Goal: Check status: Check status

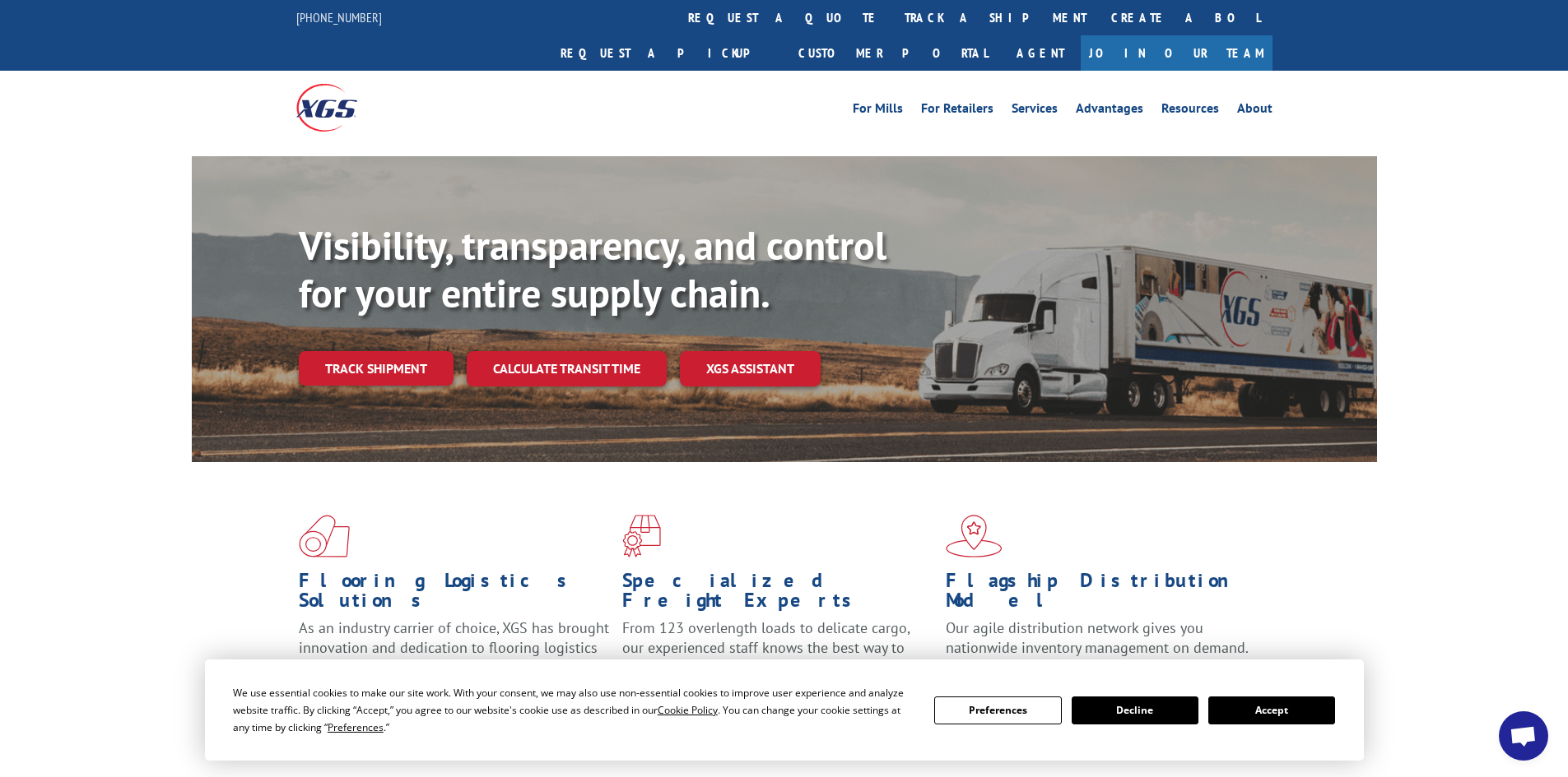
click at [1276, 712] on button "Accept" at bounding box center [1272, 710] width 127 height 28
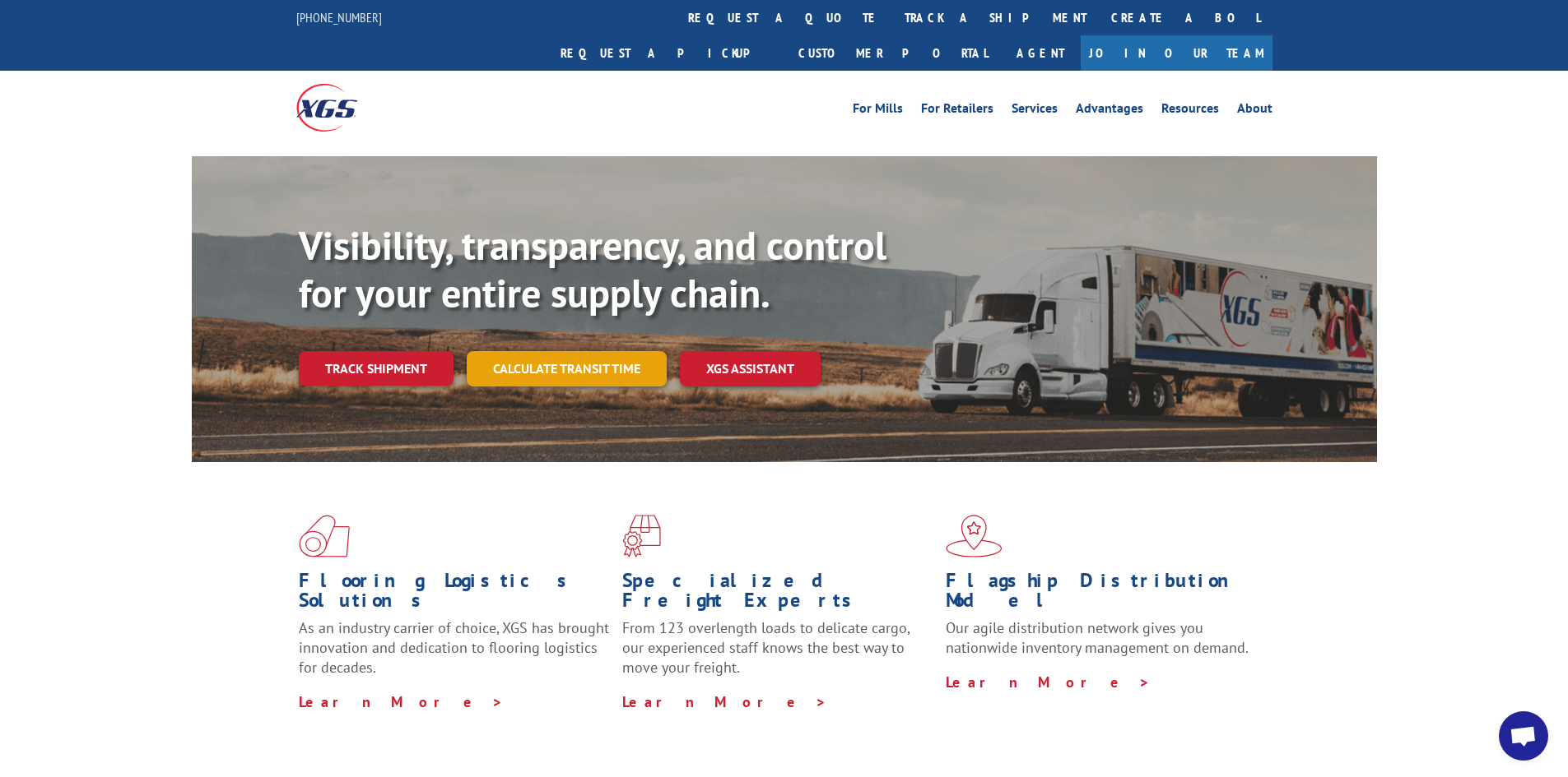
click at [523, 351] on link "Calculate transit time" at bounding box center [567, 368] width 200 height 35
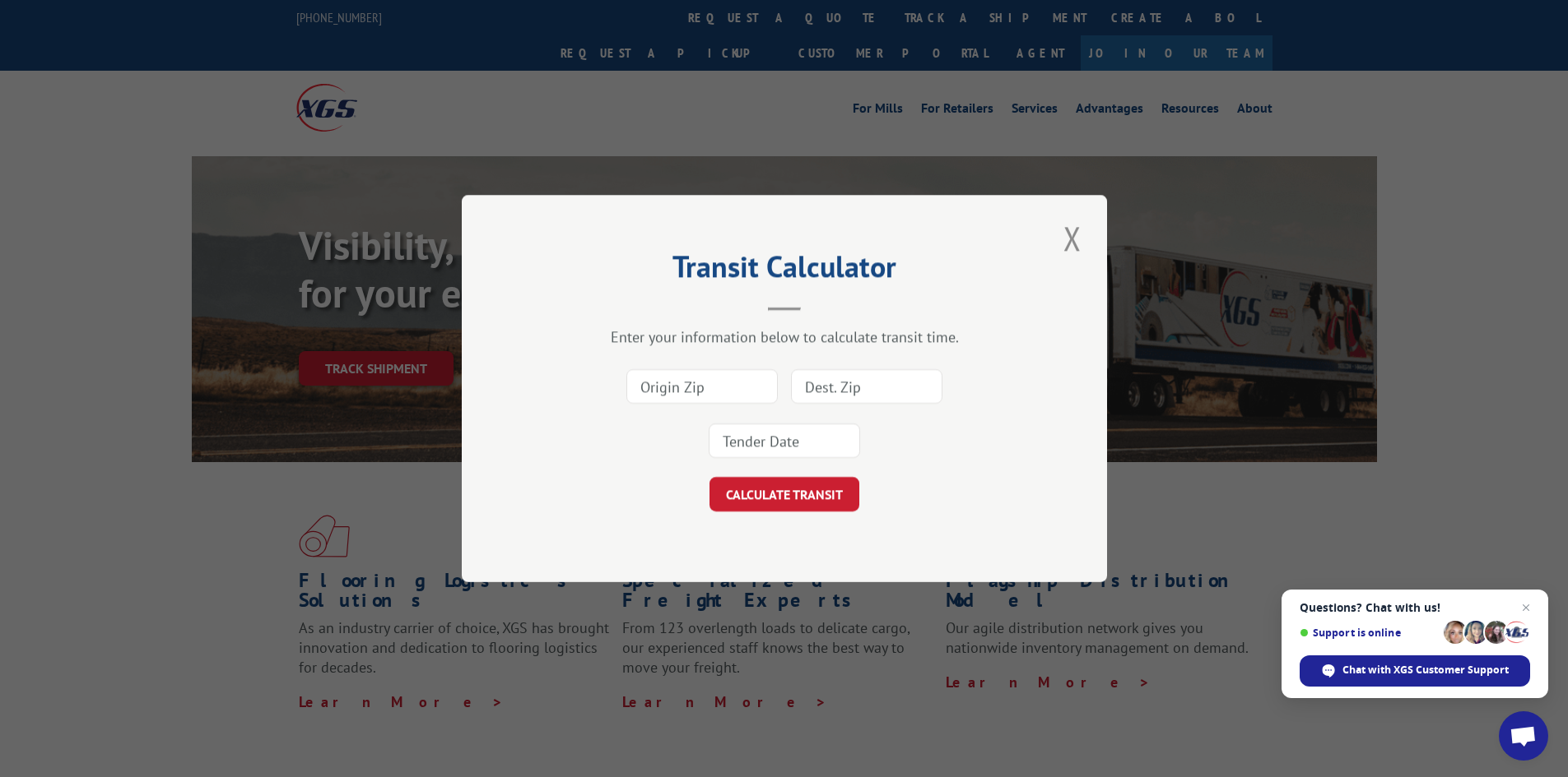
click at [1063, 242] on button "Close modal" at bounding box center [1072, 238] width 28 height 46
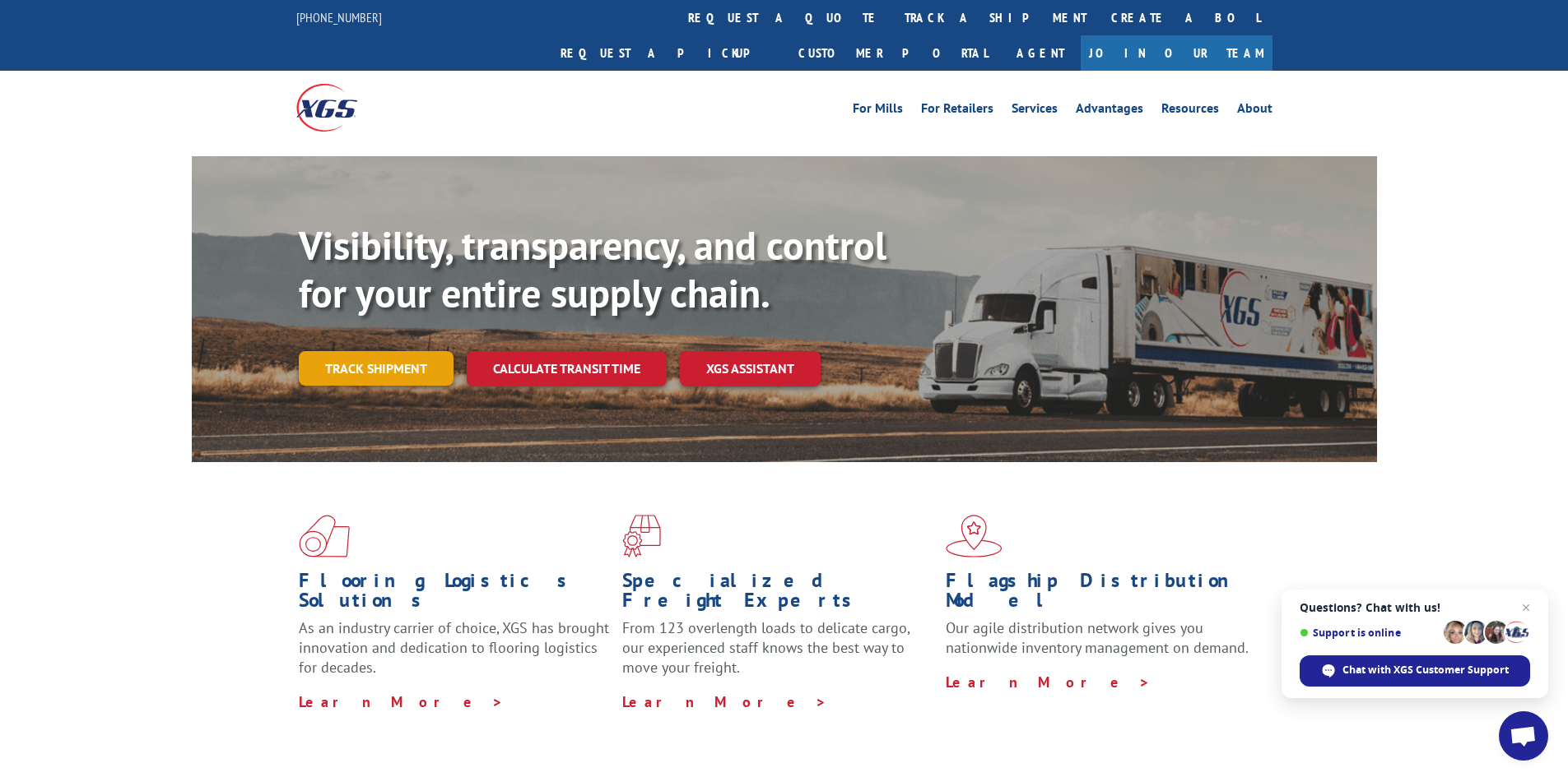
click at [363, 351] on link "Track shipment" at bounding box center [376, 368] width 155 height 34
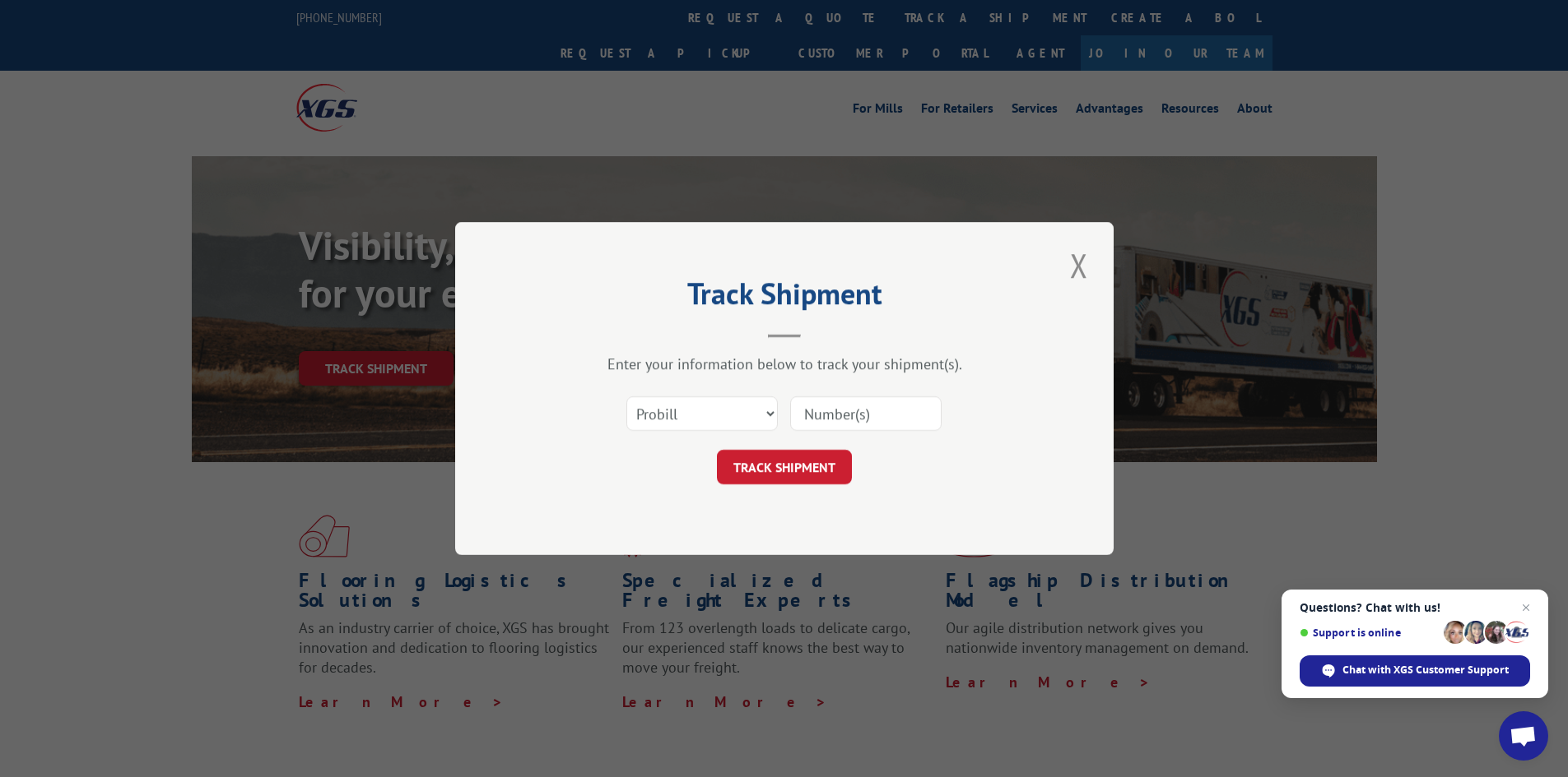
paste input "17462723"
type input "17462723"
click at [865, 226] on div "Track Shipment Enter your information below to track your shipment(s). Select c…" at bounding box center [784, 388] width 659 height 333
click at [794, 461] on button "TRACK SHIPMENT" at bounding box center [784, 467] width 135 height 34
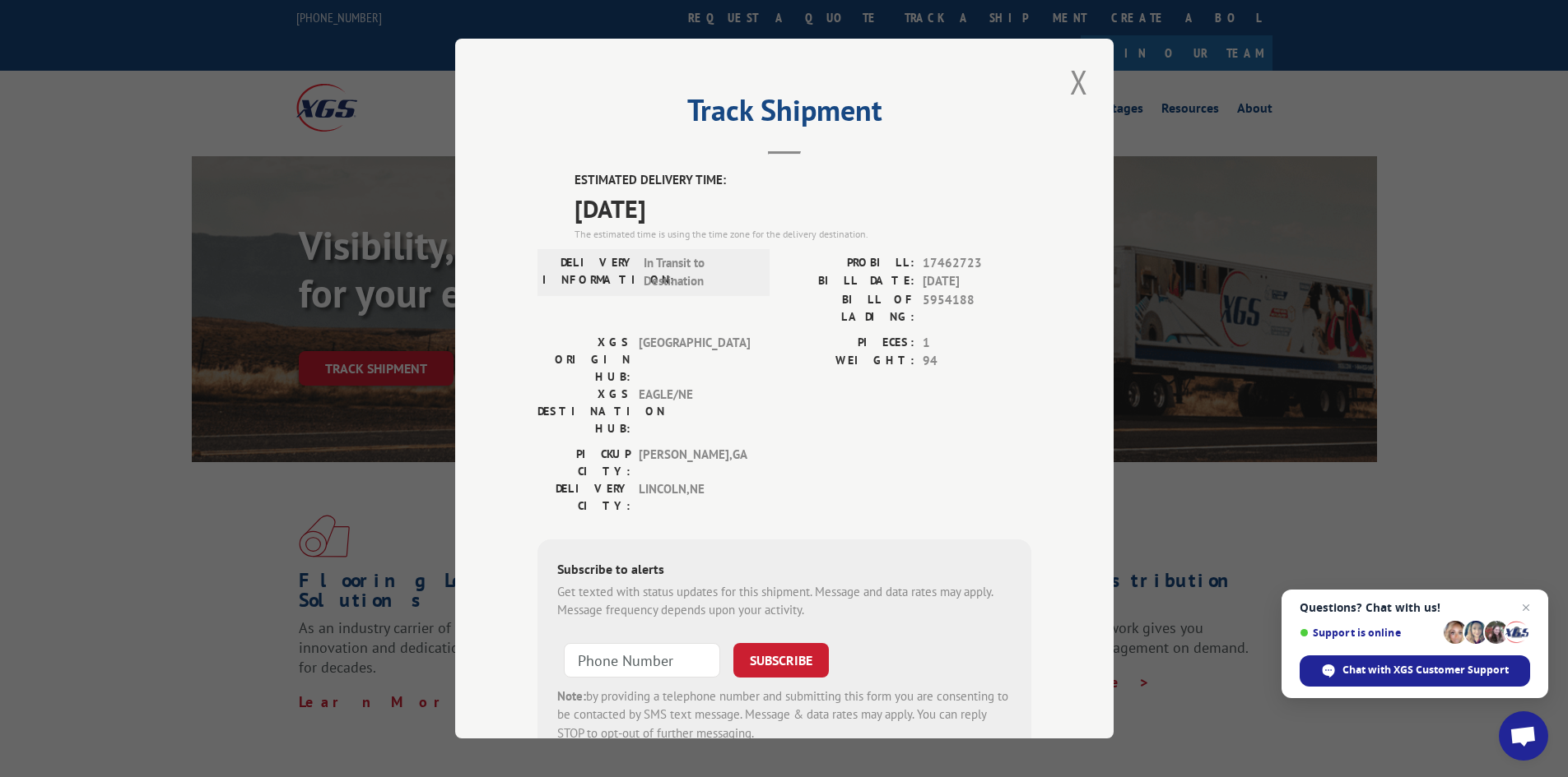
click at [1526, 608] on span "Open chat" at bounding box center [1525, 607] width 20 height 20
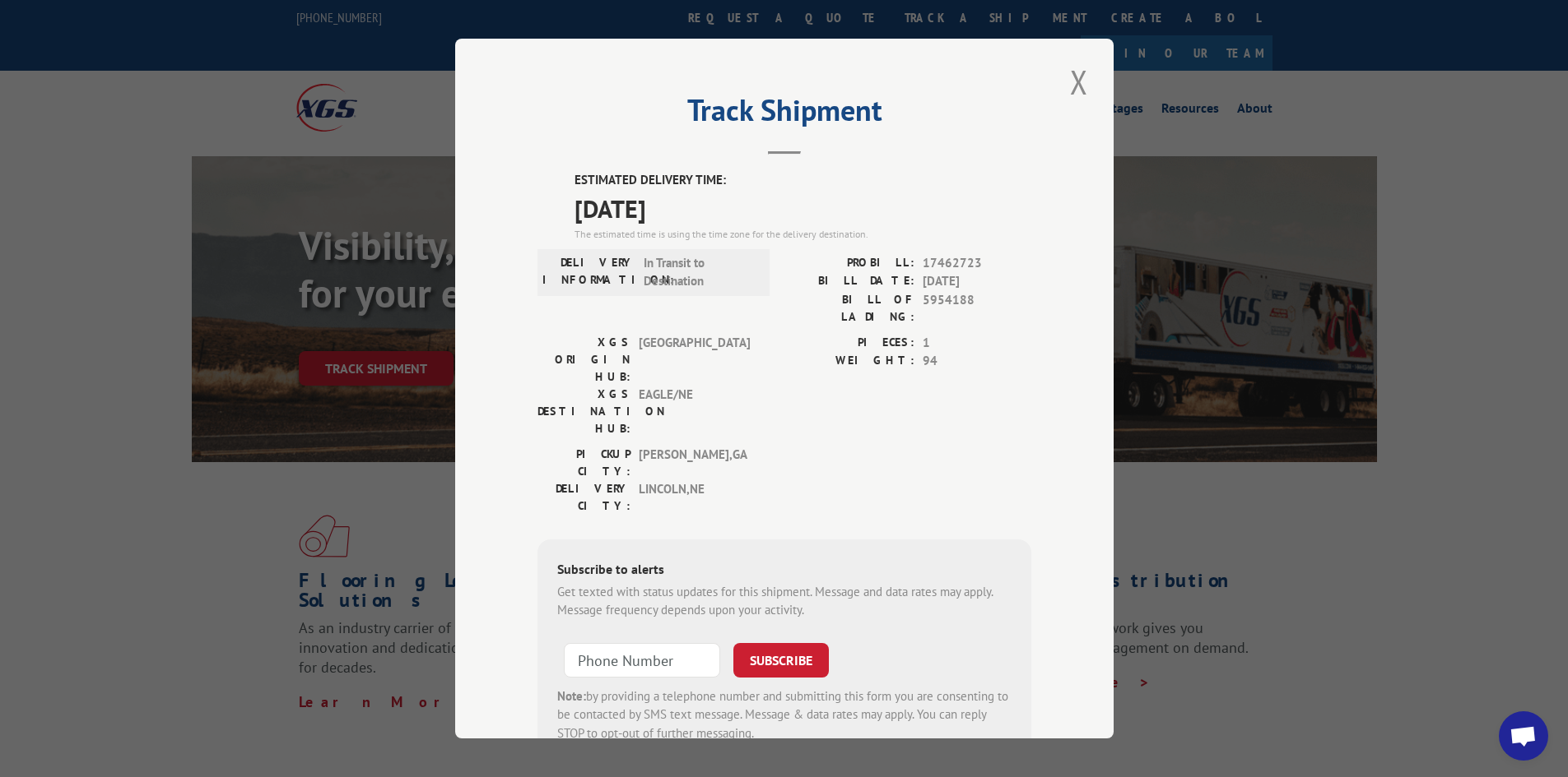
drag, startPoint x: 1062, startPoint y: 84, endPoint x: 933, endPoint y: 11, distance: 148.2
click at [1050, 78] on div "Track Shipment ESTIMATED DELIVERY TIME: [DATE] The estimated time is using the …" at bounding box center [784, 389] width 659 height 700
click at [1069, 87] on button "Close modal" at bounding box center [1078, 82] width 28 height 46
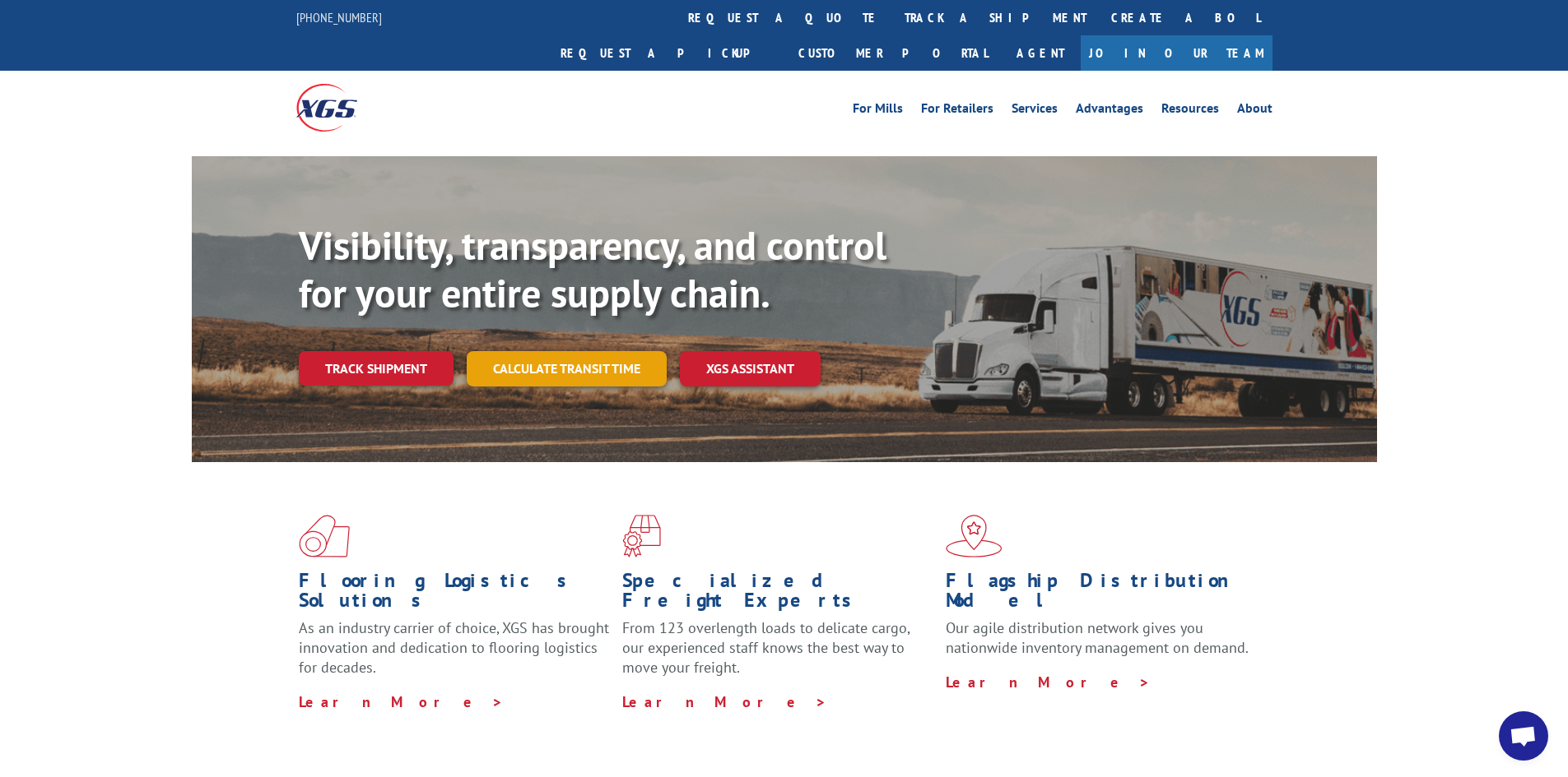
click at [542, 351] on link "Calculate transit time" at bounding box center [567, 368] width 200 height 35
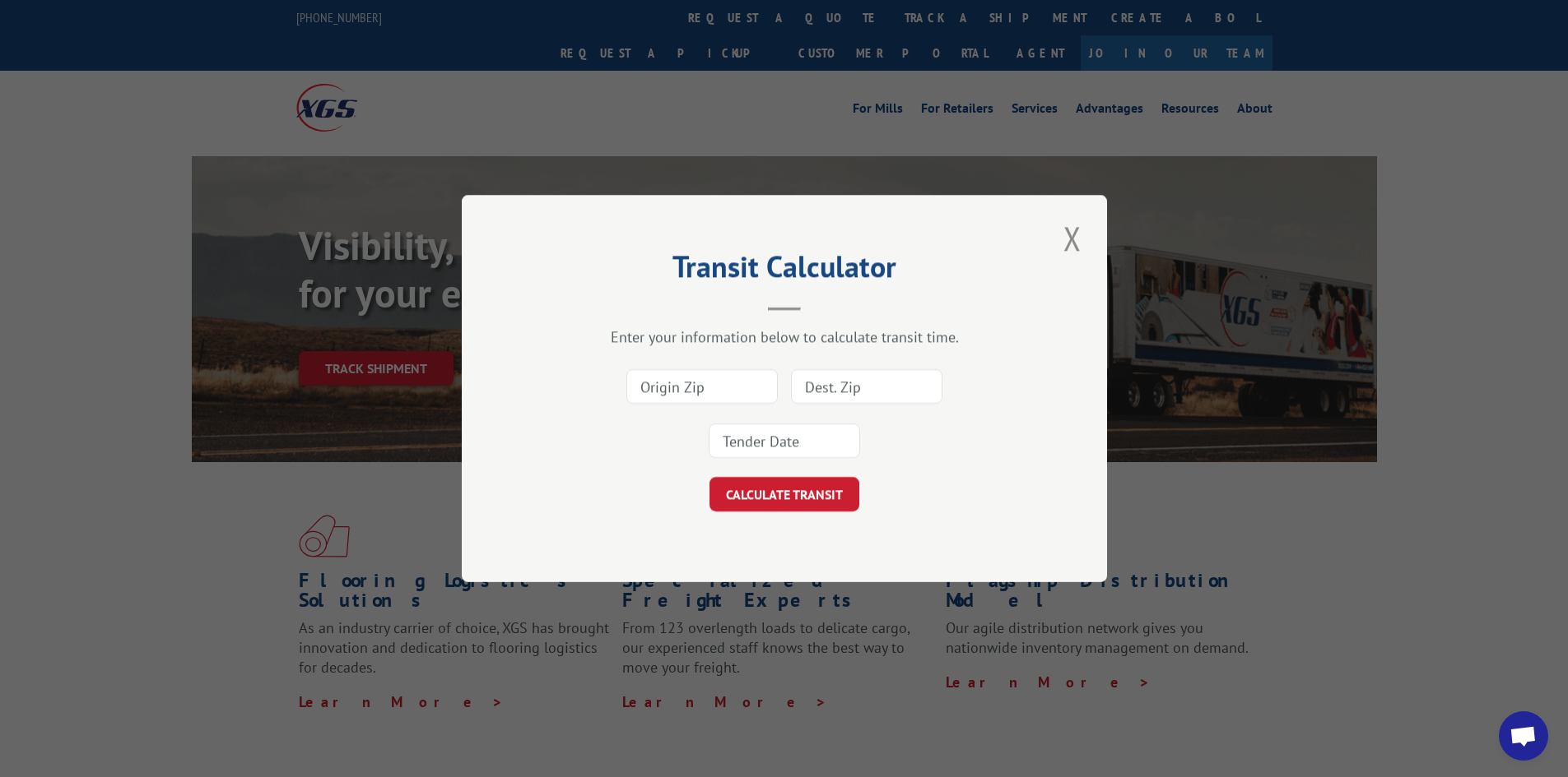
click at [1068, 237] on button "Close modal" at bounding box center [1072, 238] width 28 height 46
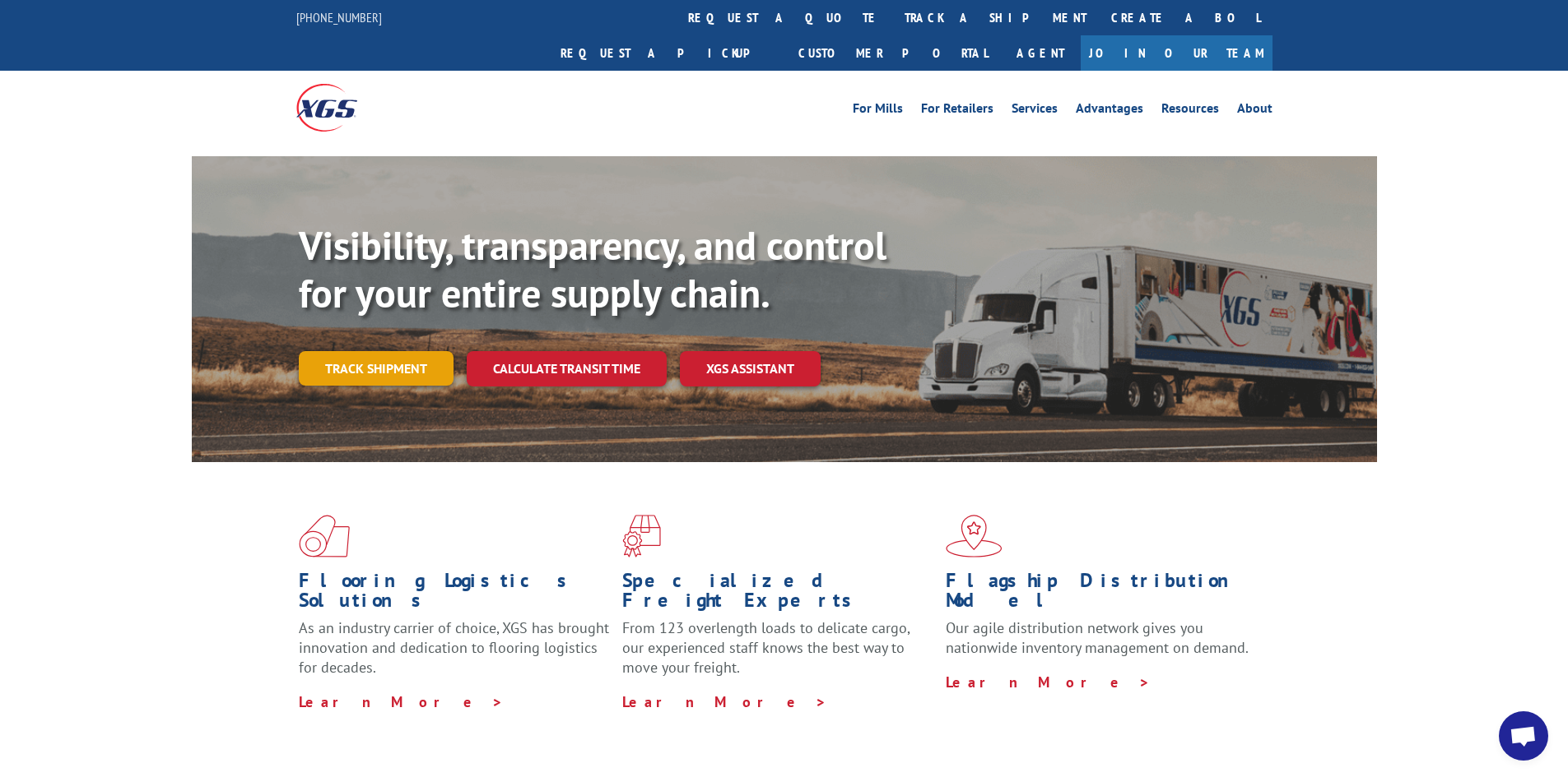
click at [364, 351] on link "Track shipment" at bounding box center [376, 368] width 155 height 34
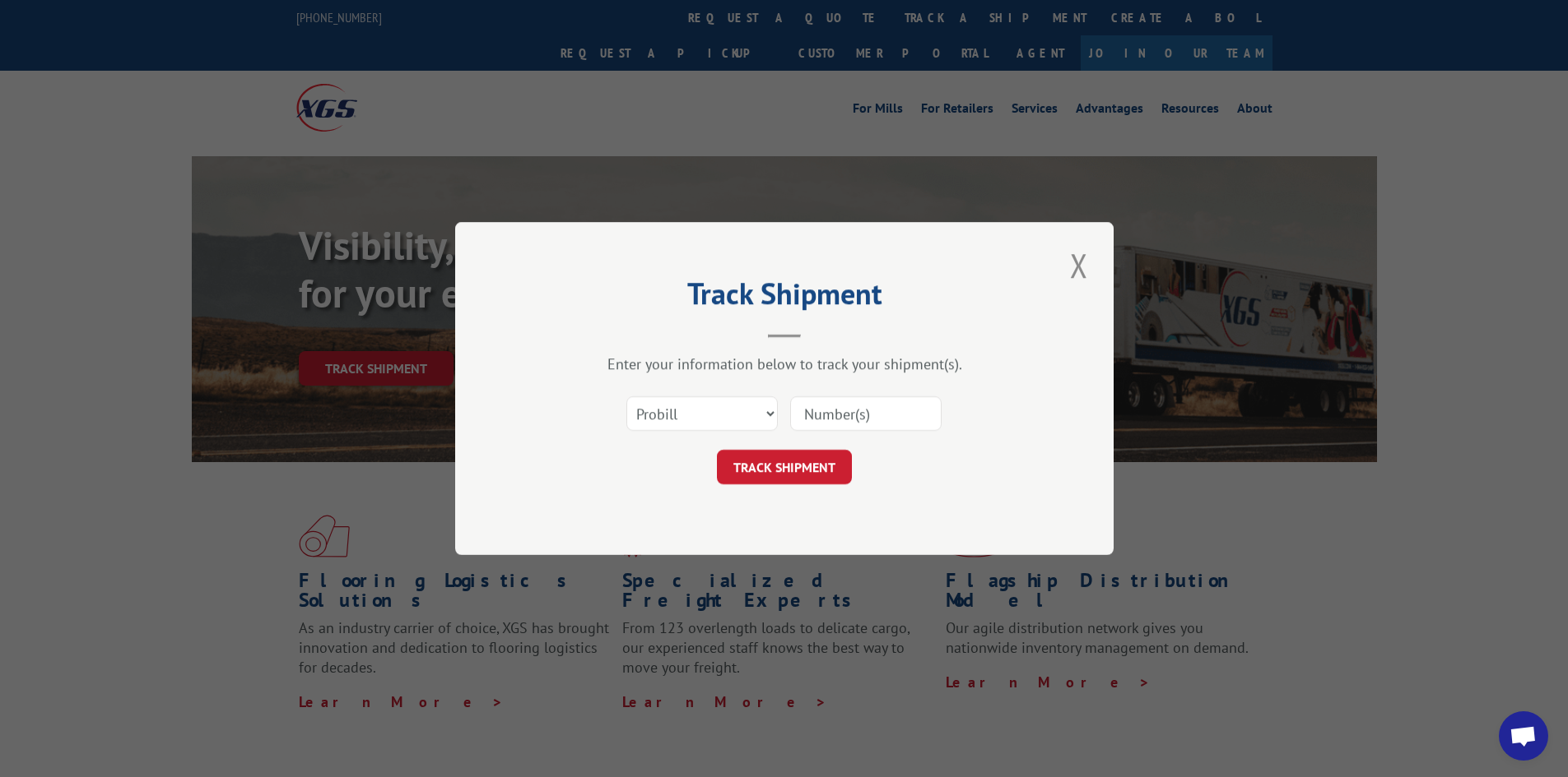
paste input "17224967"
type input "17224967"
click at [780, 470] on button "TRACK SHIPMENT" at bounding box center [784, 467] width 135 height 34
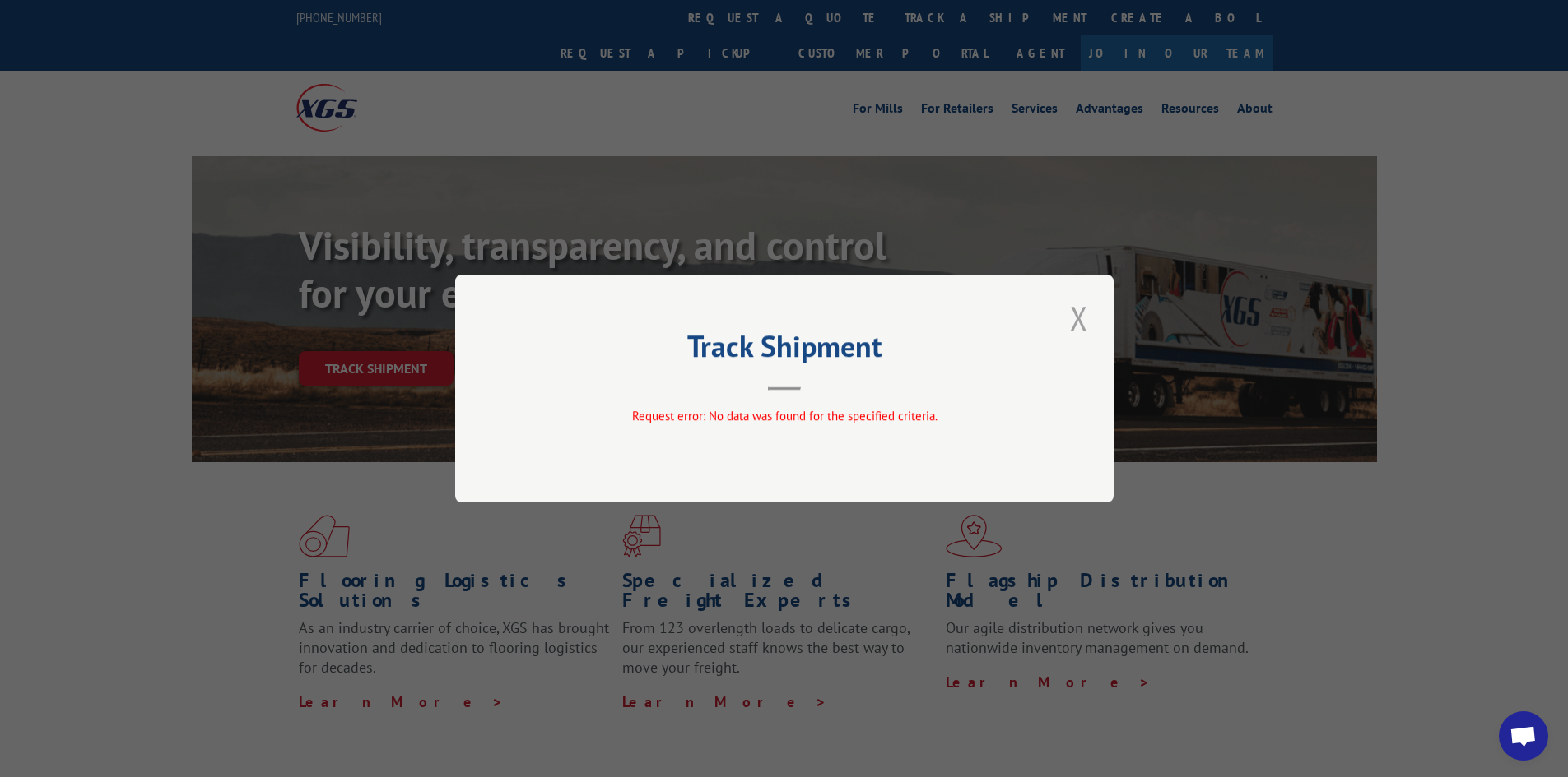
click at [1086, 319] on button "Close modal" at bounding box center [1078, 318] width 28 height 46
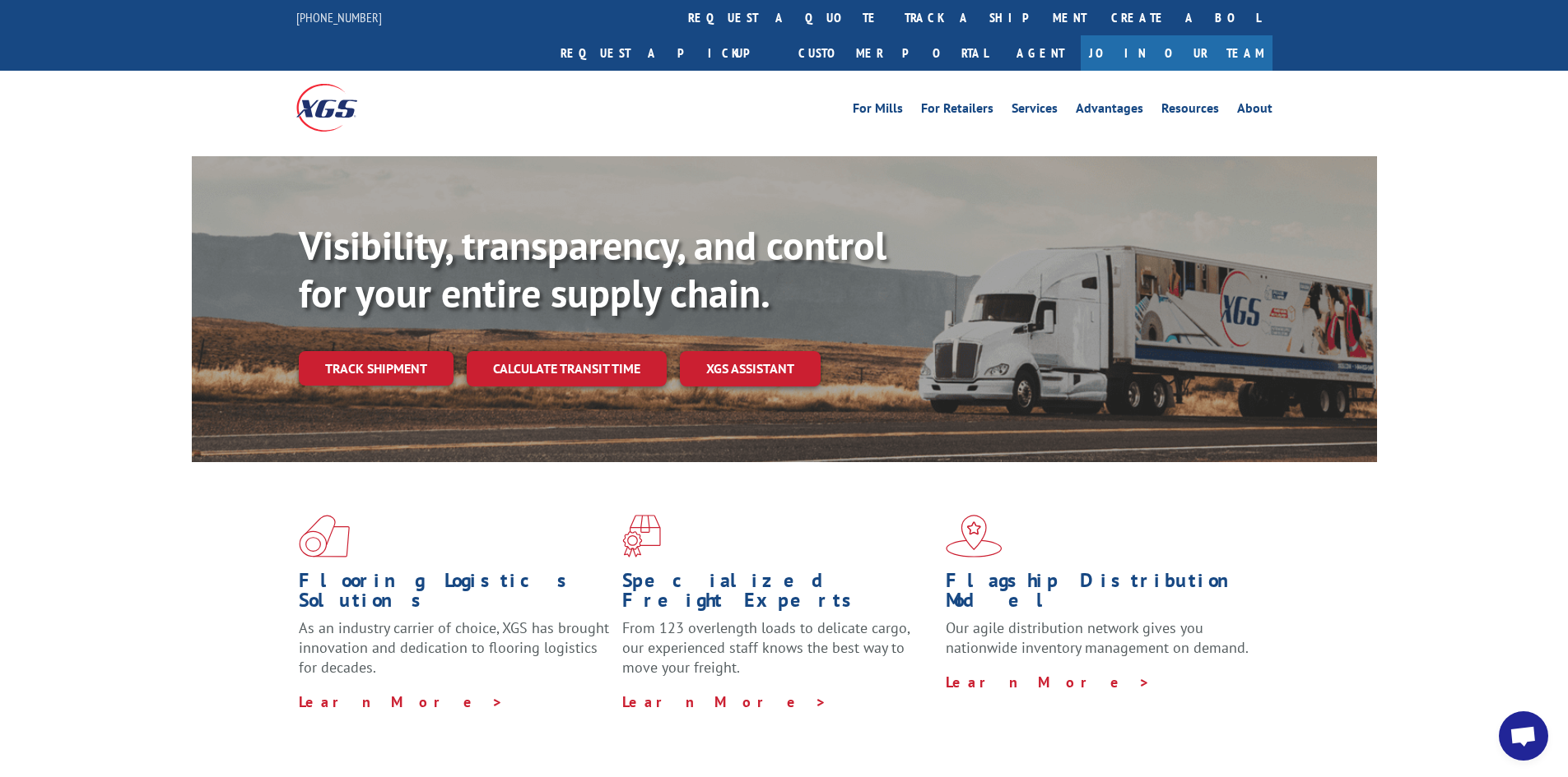
click at [590, 351] on link "Calculate transit time" at bounding box center [567, 368] width 200 height 35
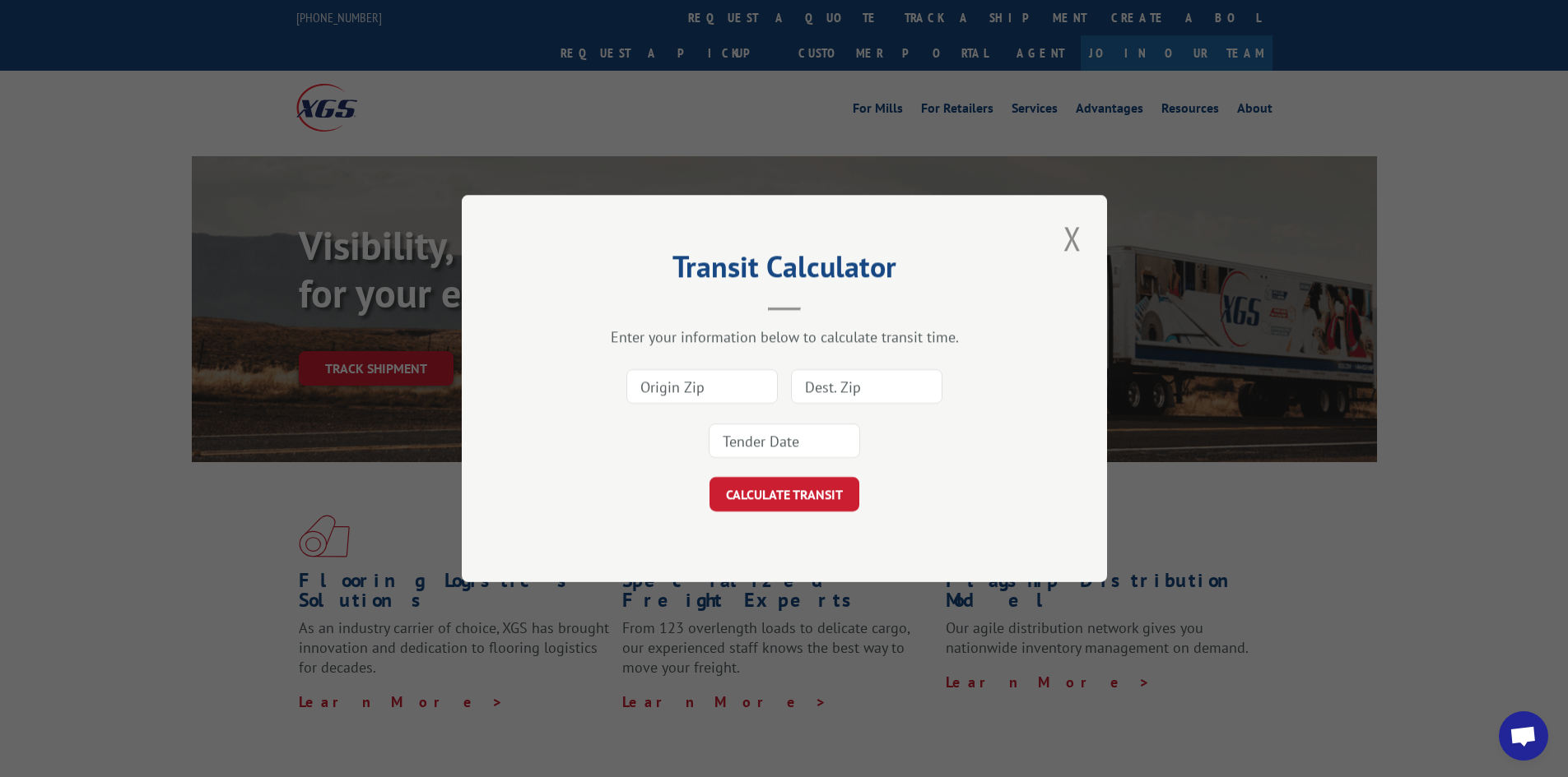
click at [1077, 238] on button "Close modal" at bounding box center [1072, 238] width 28 height 46
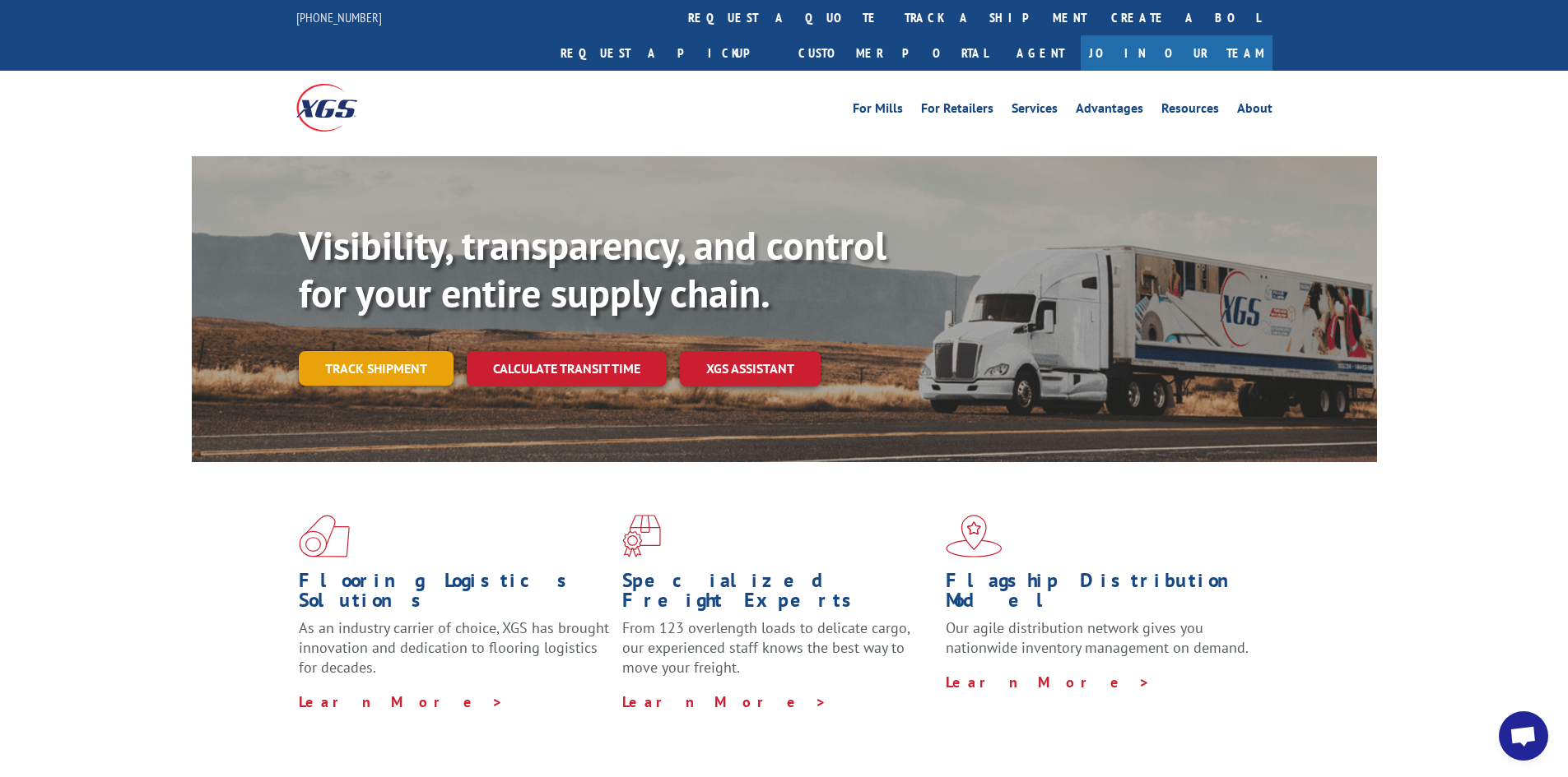
click at [381, 351] on link "Track shipment" at bounding box center [376, 368] width 155 height 34
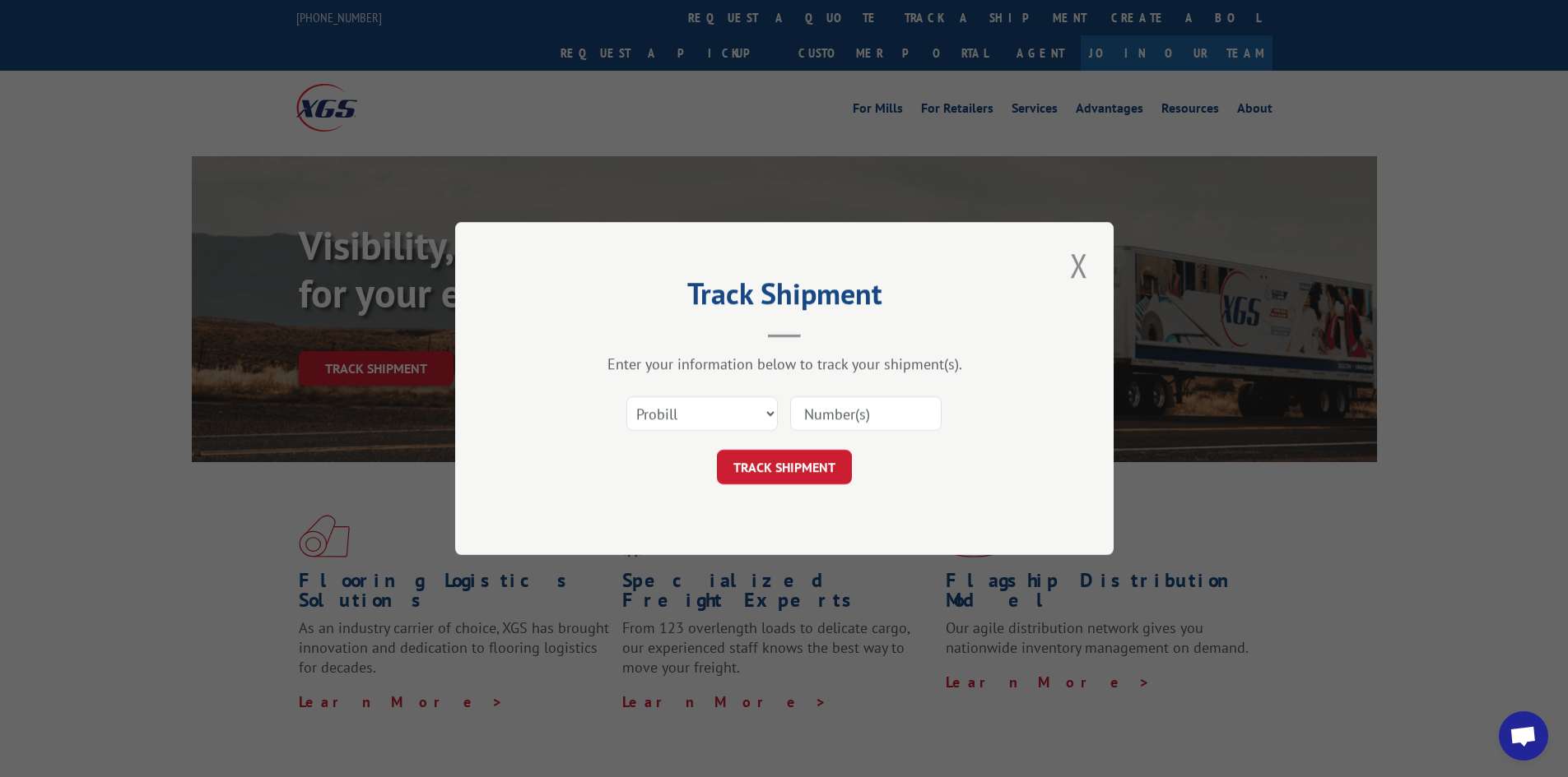
paste input "17222769"
type input "17222769"
click at [808, 458] on button "TRACK SHIPMENT" at bounding box center [784, 467] width 135 height 34
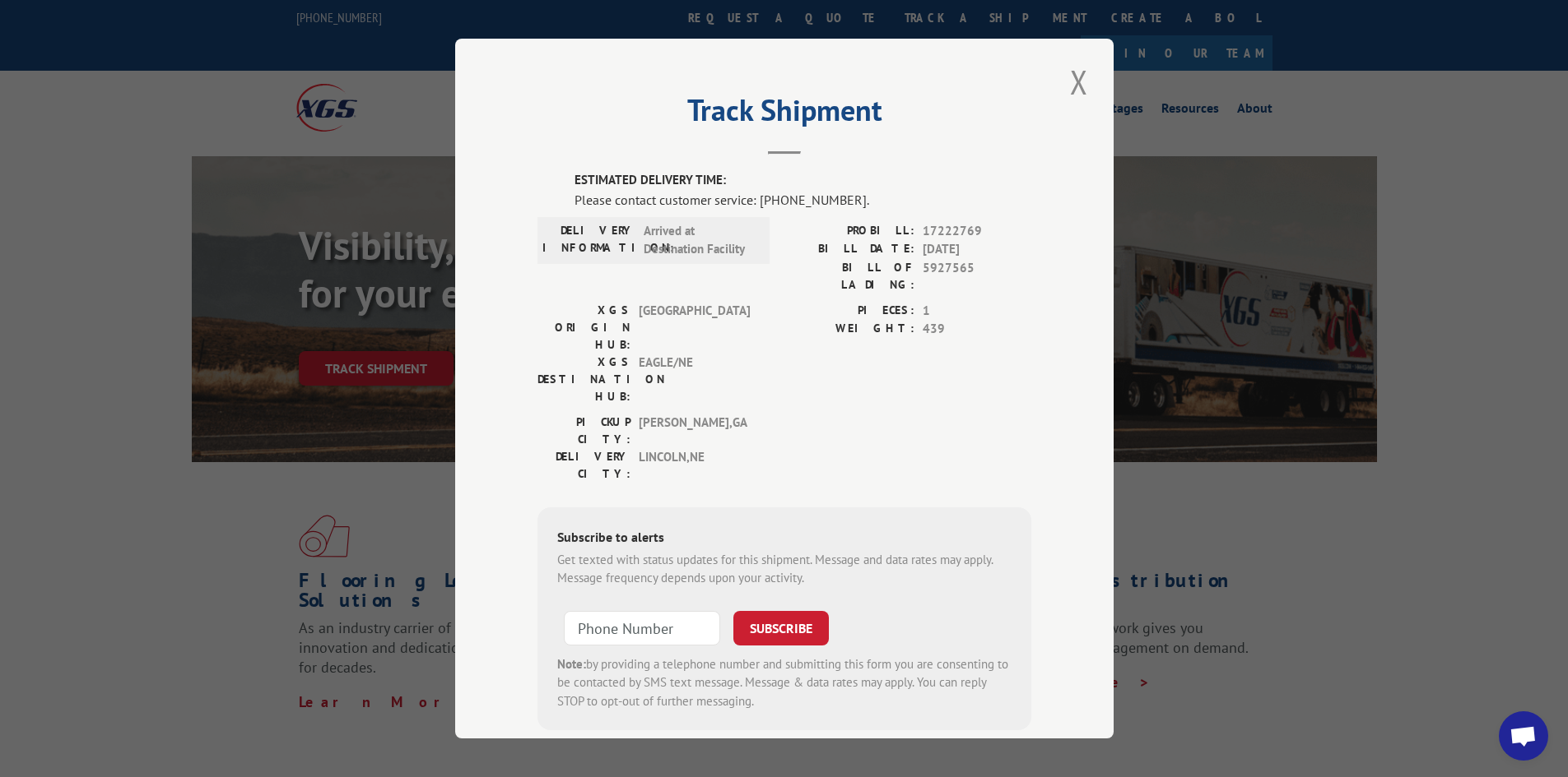
drag, startPoint x: 1076, startPoint y: 84, endPoint x: 1084, endPoint y: 96, distance: 14.4
click at [1084, 96] on button "Close modal" at bounding box center [1078, 82] width 28 height 46
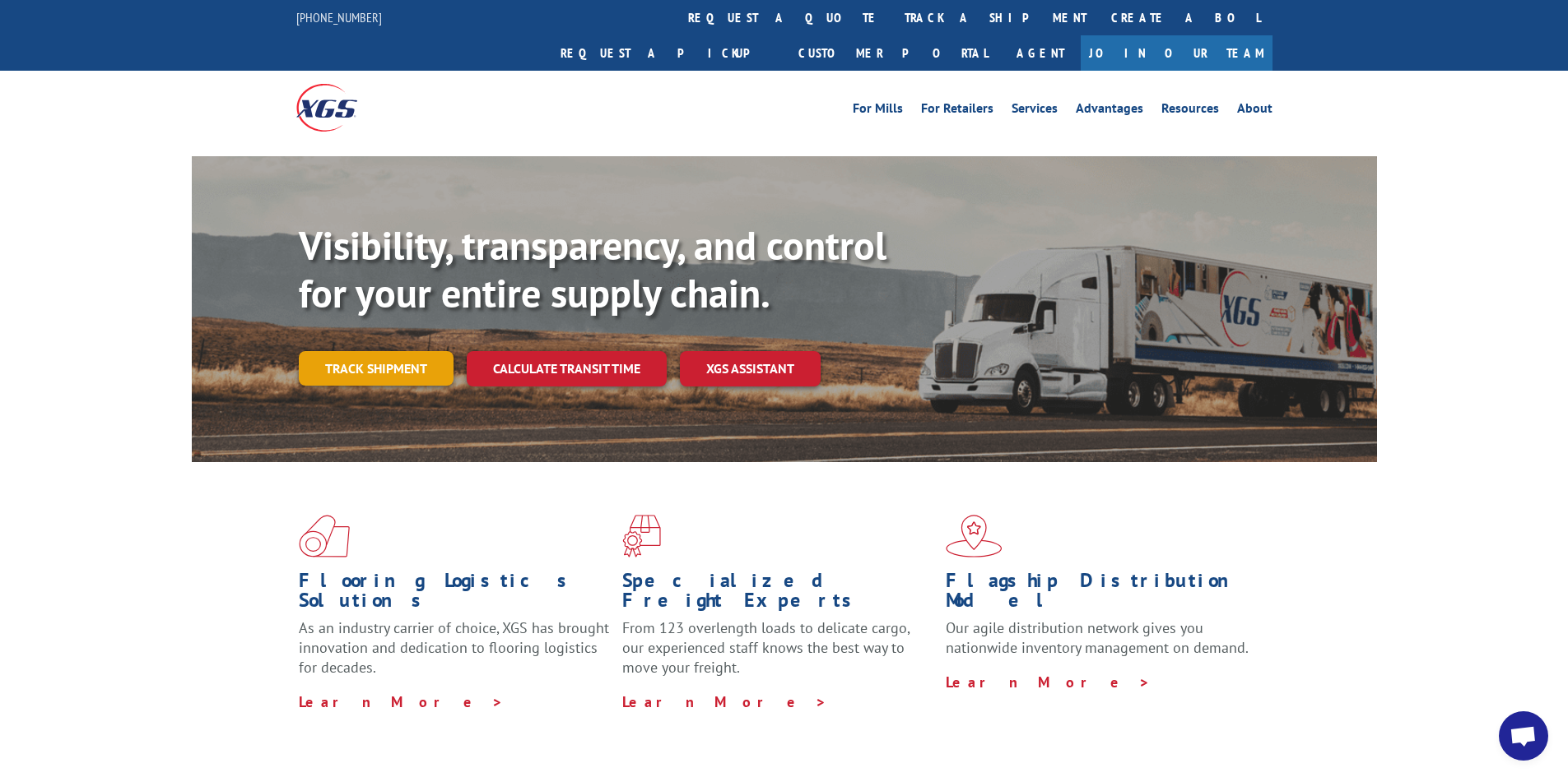
click at [358, 351] on link "Track shipment" at bounding box center [376, 368] width 155 height 34
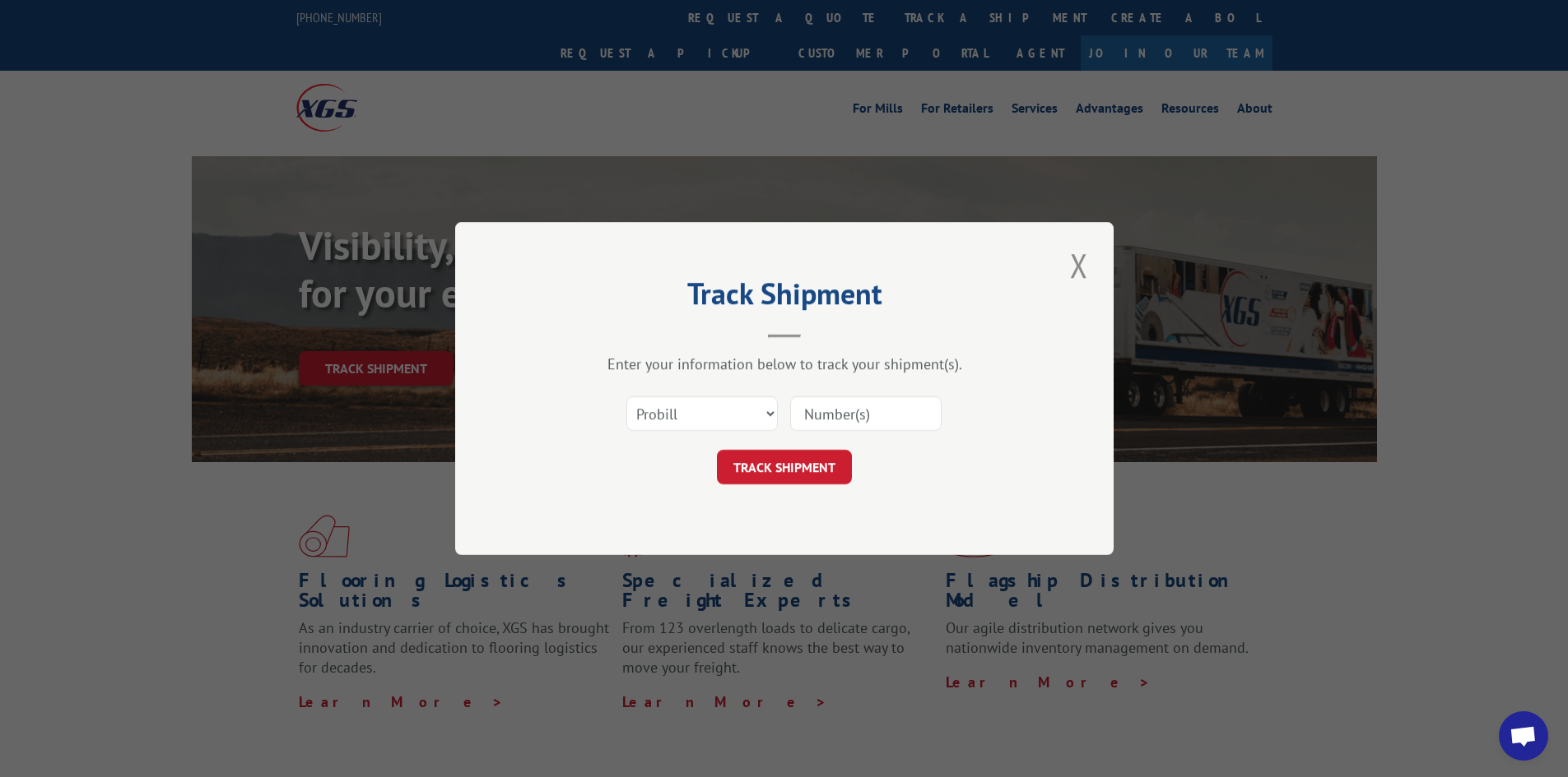
paste input "17459559"
type input "17459559"
click at [779, 467] on button "TRACK SHIPMENT" at bounding box center [784, 467] width 135 height 34
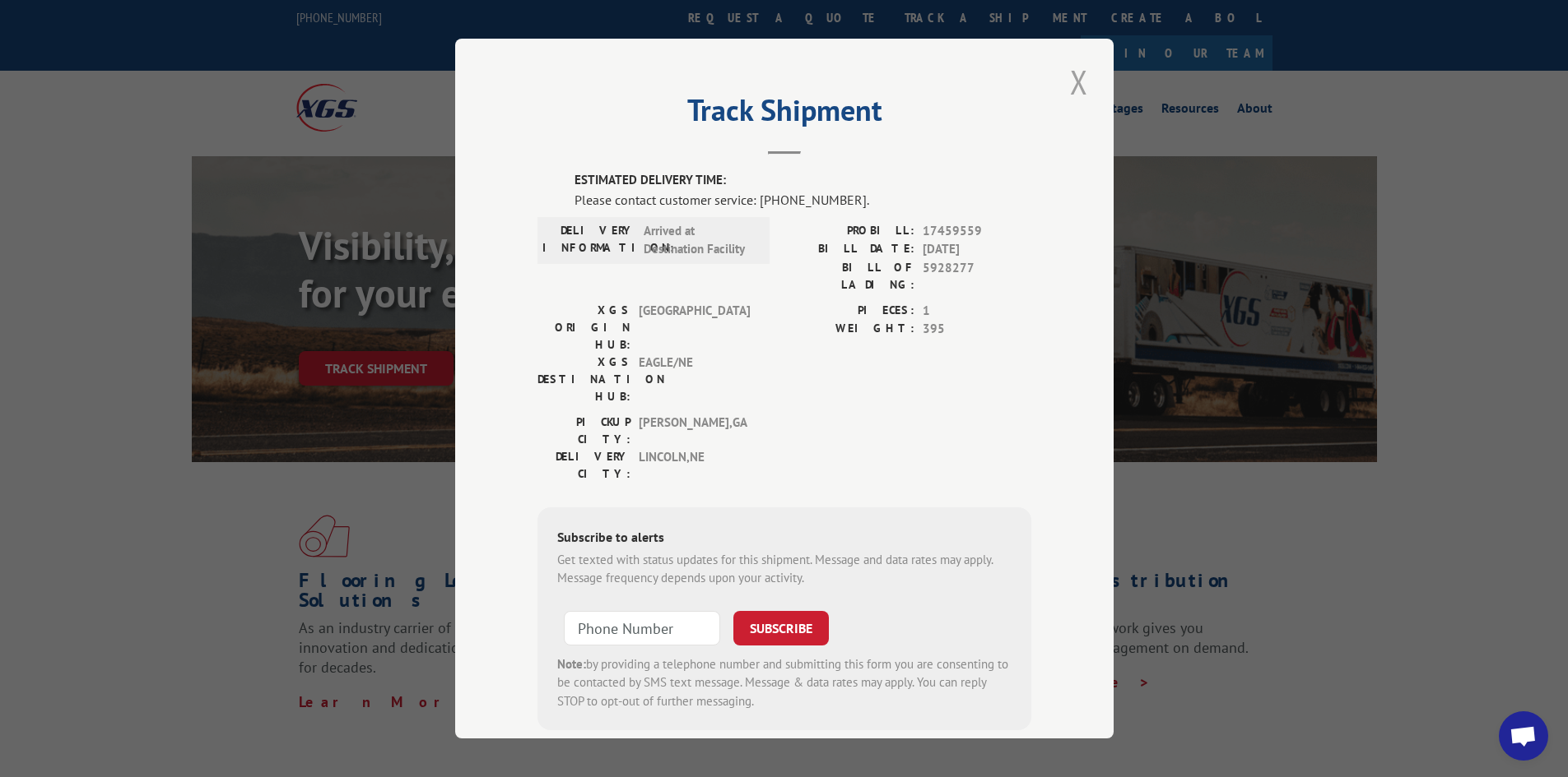
click at [1078, 78] on button "Close modal" at bounding box center [1078, 82] width 28 height 46
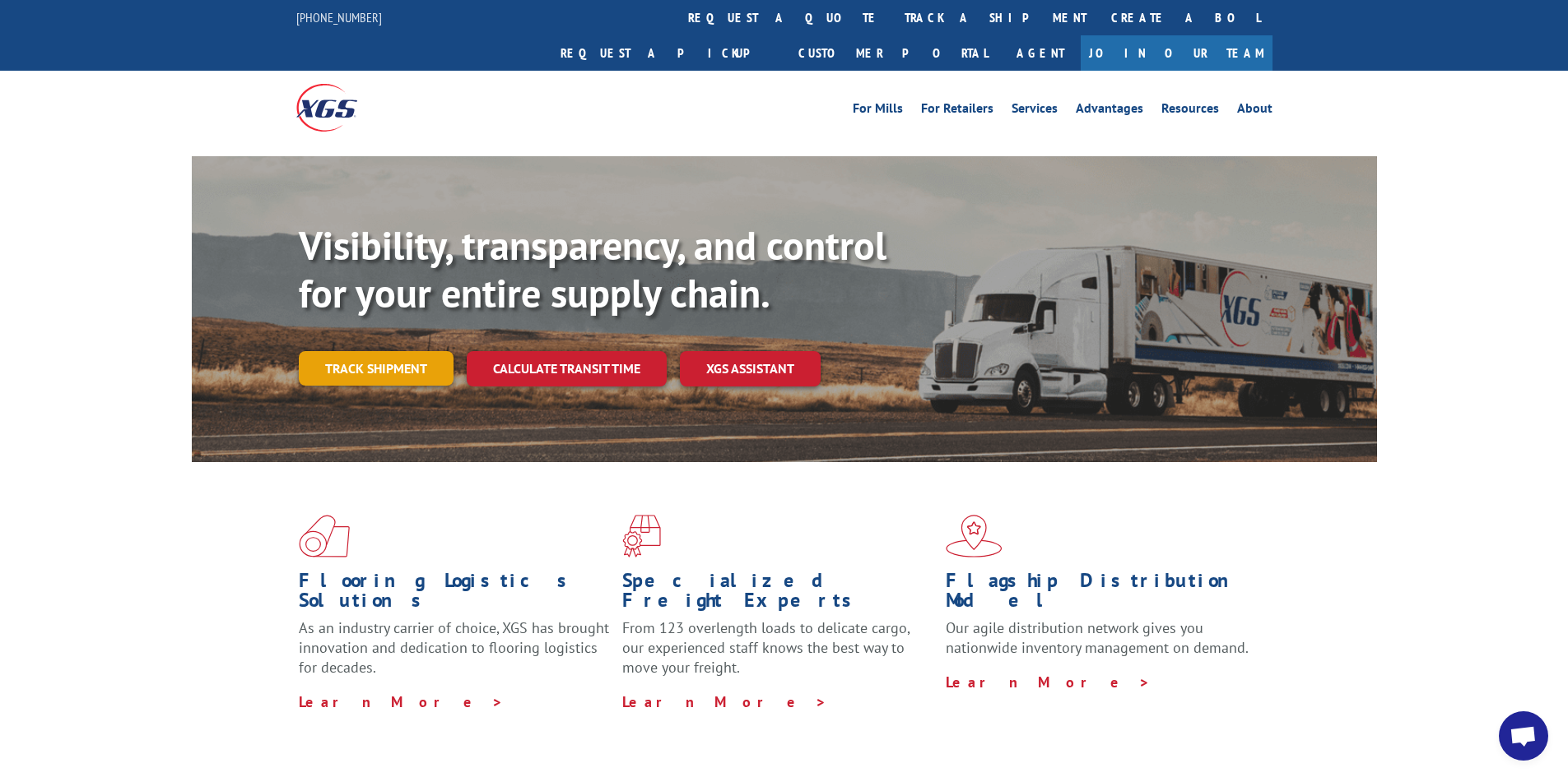
click at [378, 351] on link "Track shipment" at bounding box center [376, 368] width 155 height 34
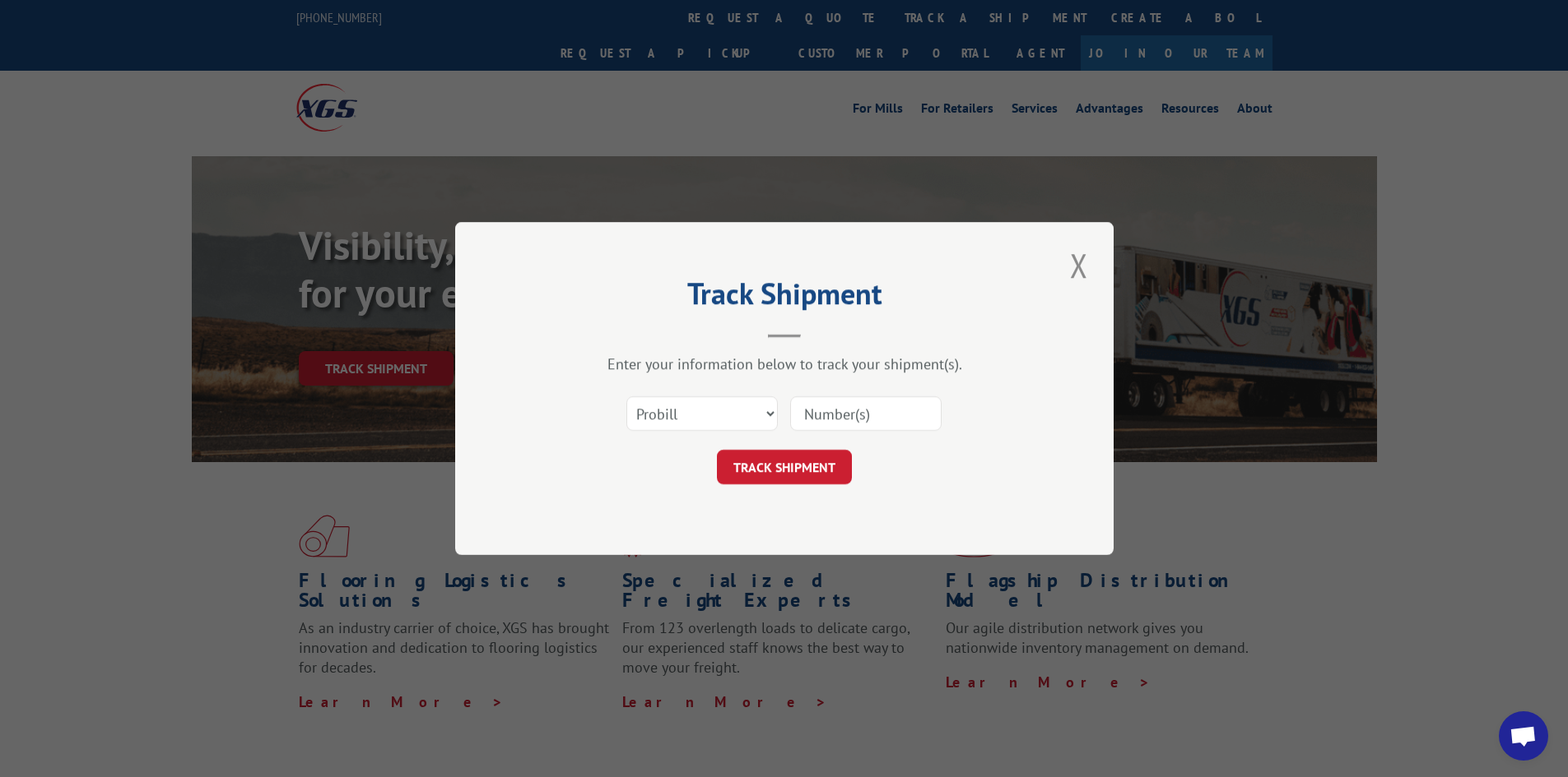
paste input "17152590"
type input "17152590"
click at [757, 479] on button "TRACK SHIPMENT" at bounding box center [784, 467] width 135 height 34
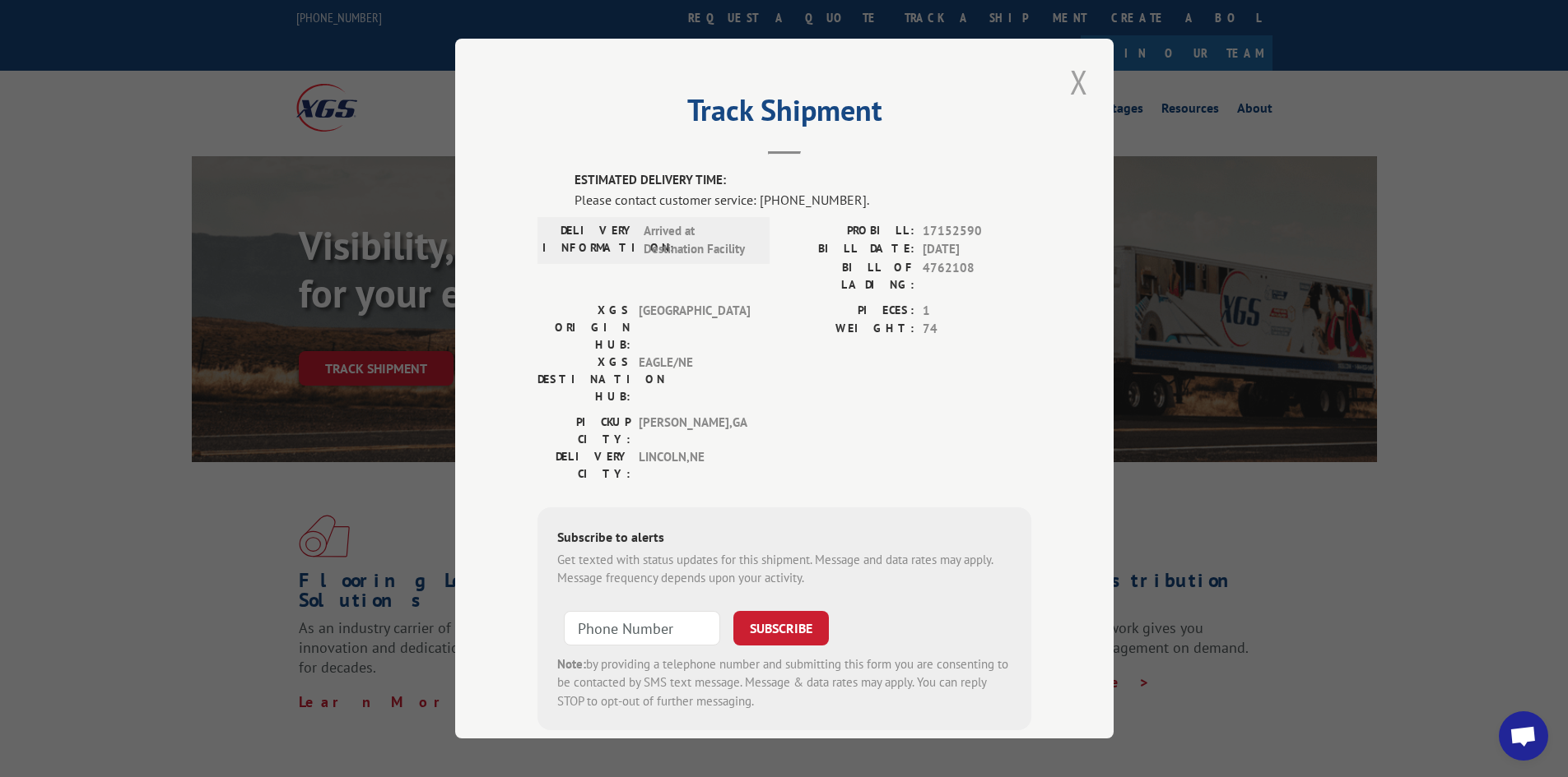
click at [1082, 78] on button "Close modal" at bounding box center [1078, 82] width 28 height 46
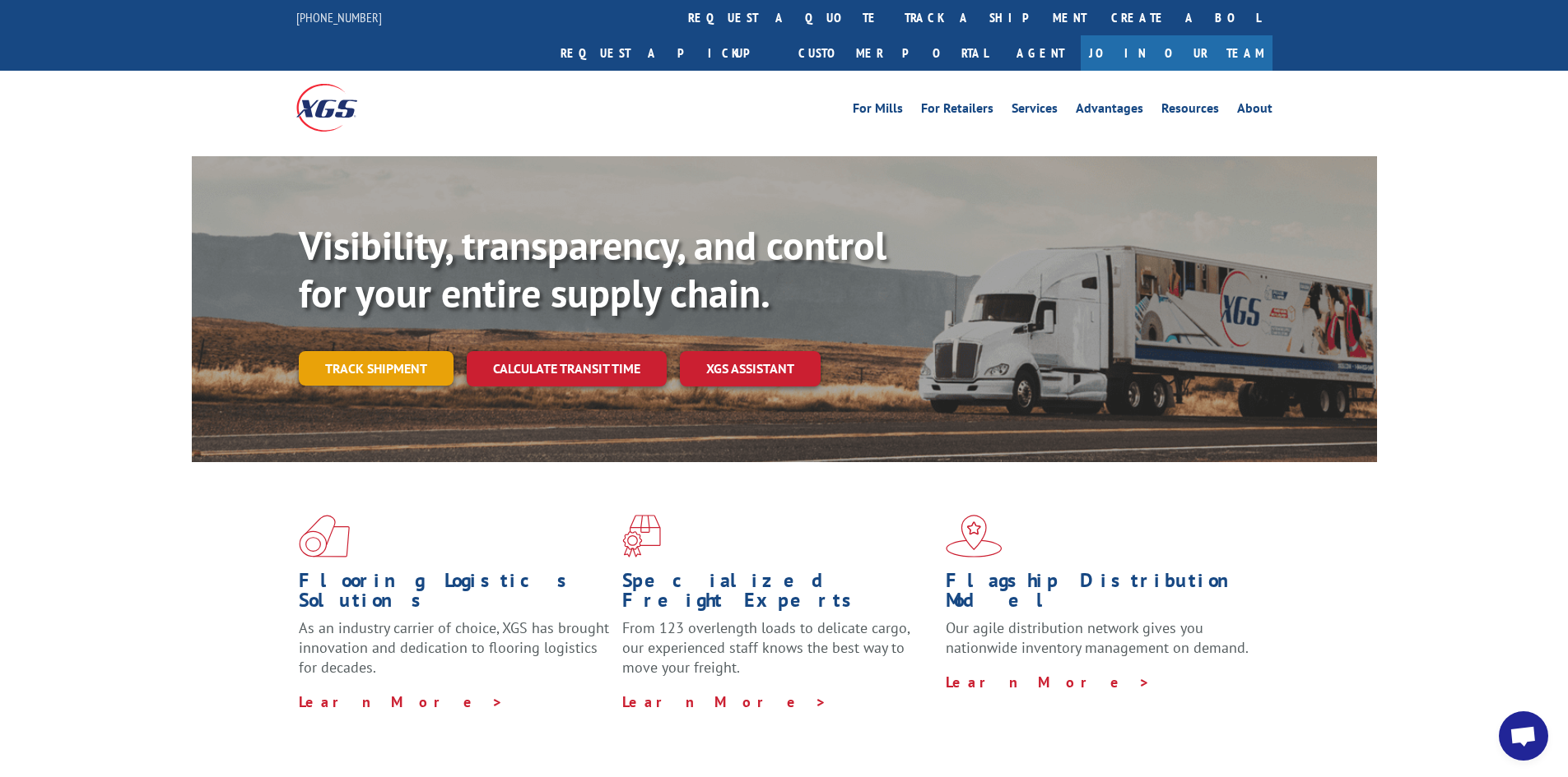
drag, startPoint x: 368, startPoint y: 342, endPoint x: 371, endPoint y: 333, distance: 9.5
click at [368, 351] on link "Track shipment" at bounding box center [376, 368] width 155 height 34
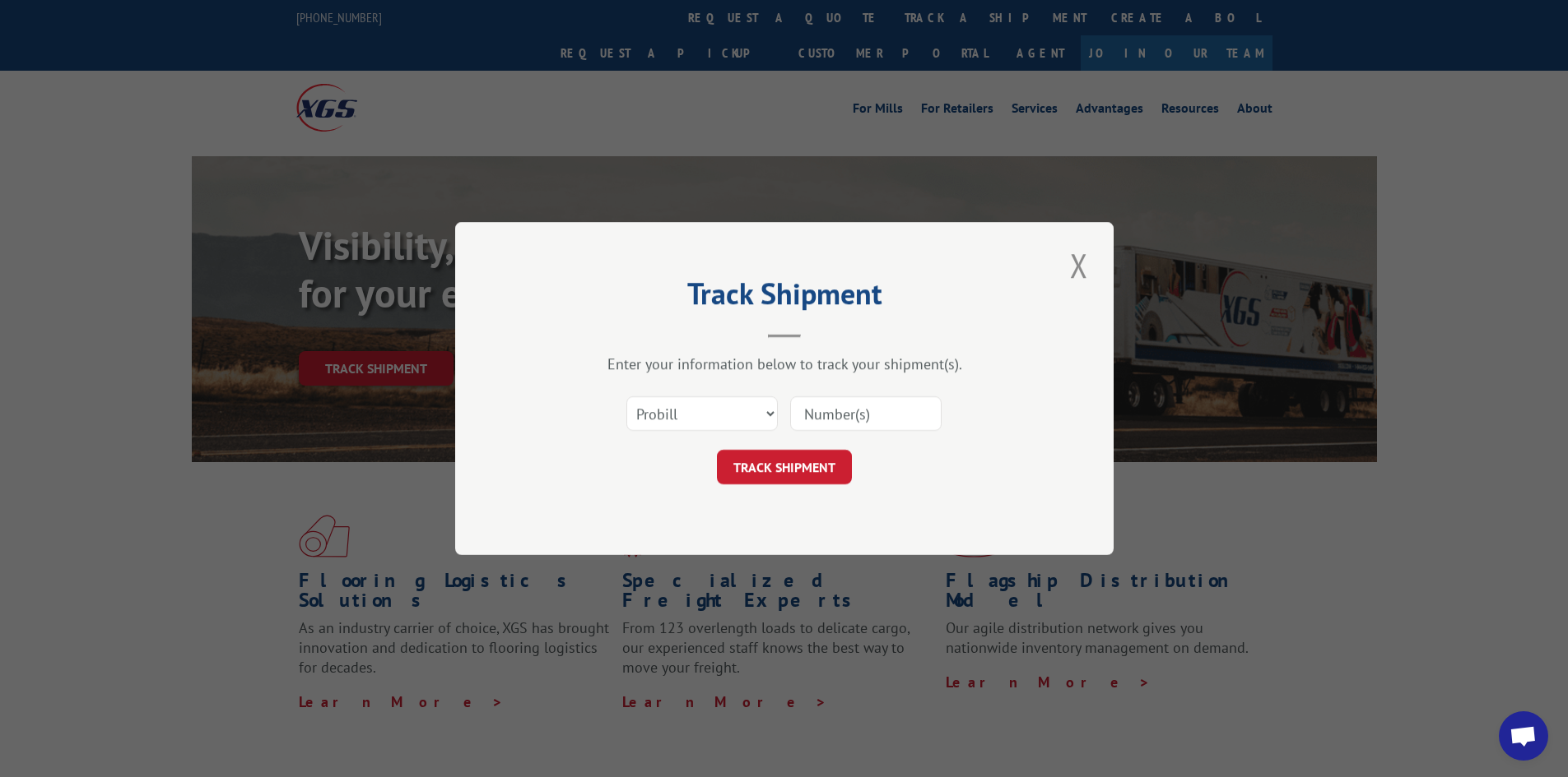
paste input "17460521"
type input "17460521"
click at [821, 481] on button "TRACK SHIPMENT" at bounding box center [784, 467] width 135 height 34
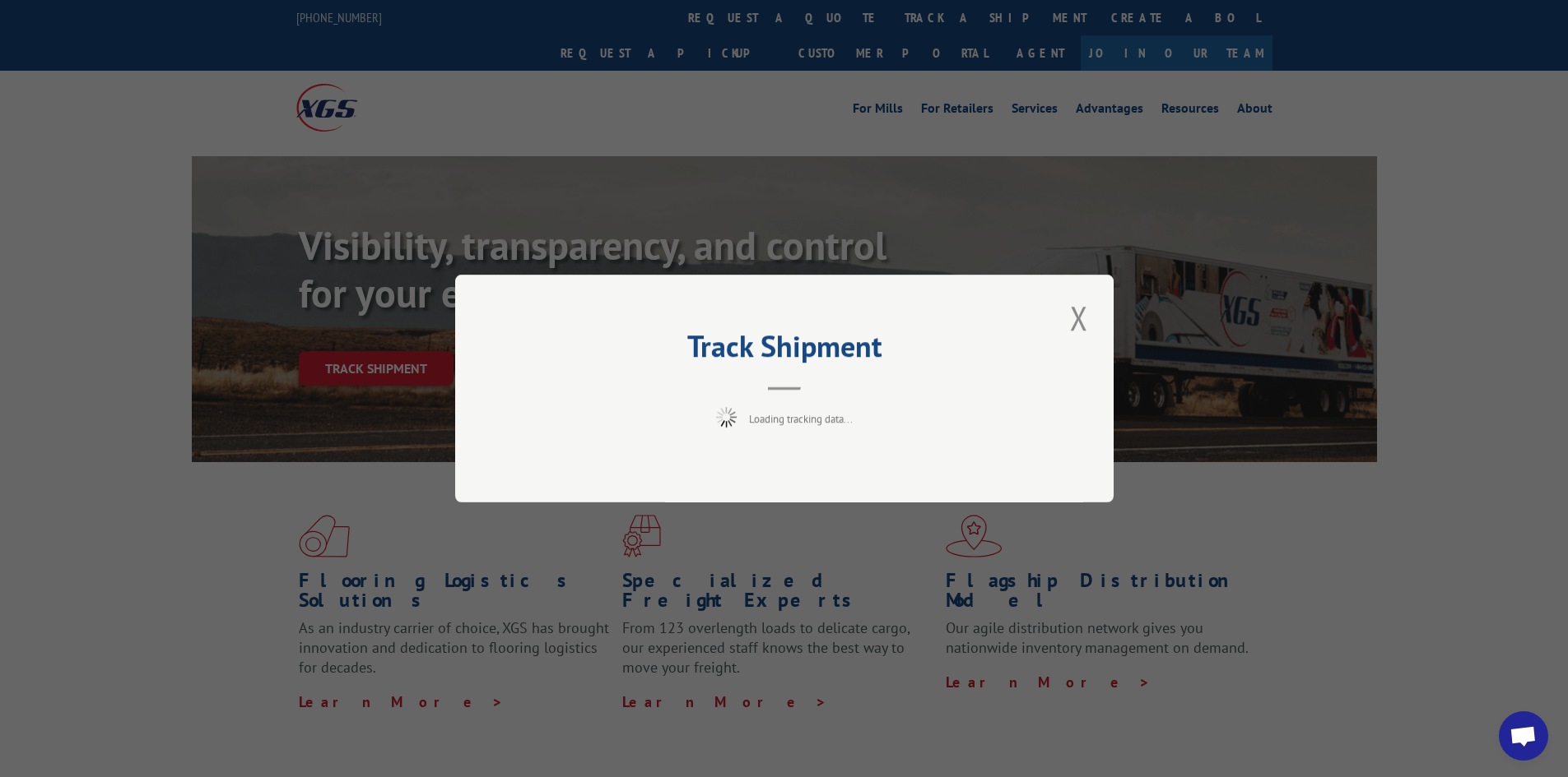
click at [817, 466] on div "Track Shipment Loading tracking data..." at bounding box center [784, 389] width 659 height 228
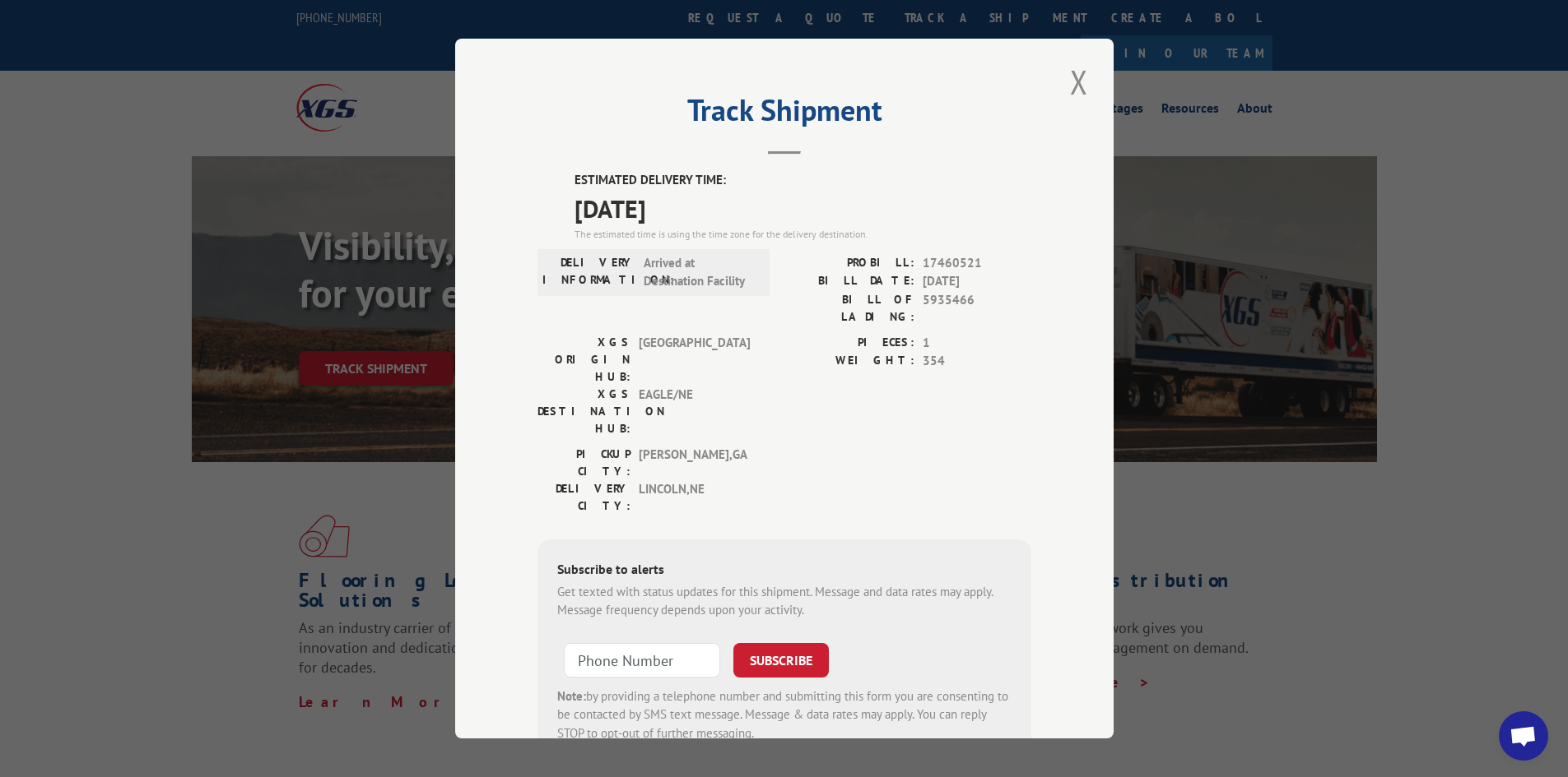
click at [1066, 86] on button "Close modal" at bounding box center [1078, 82] width 28 height 46
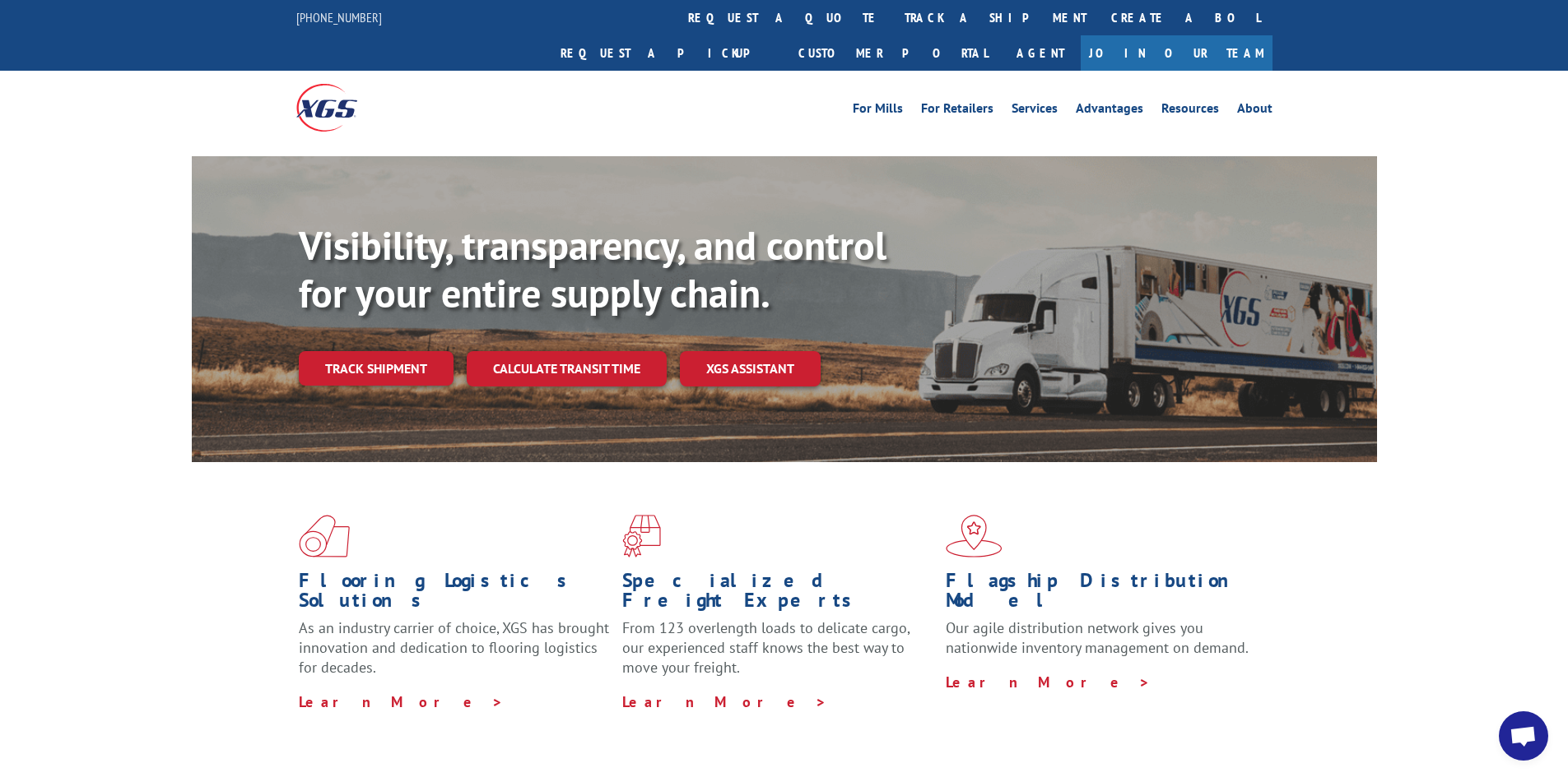
click at [368, 351] on link "Track shipment" at bounding box center [376, 368] width 155 height 34
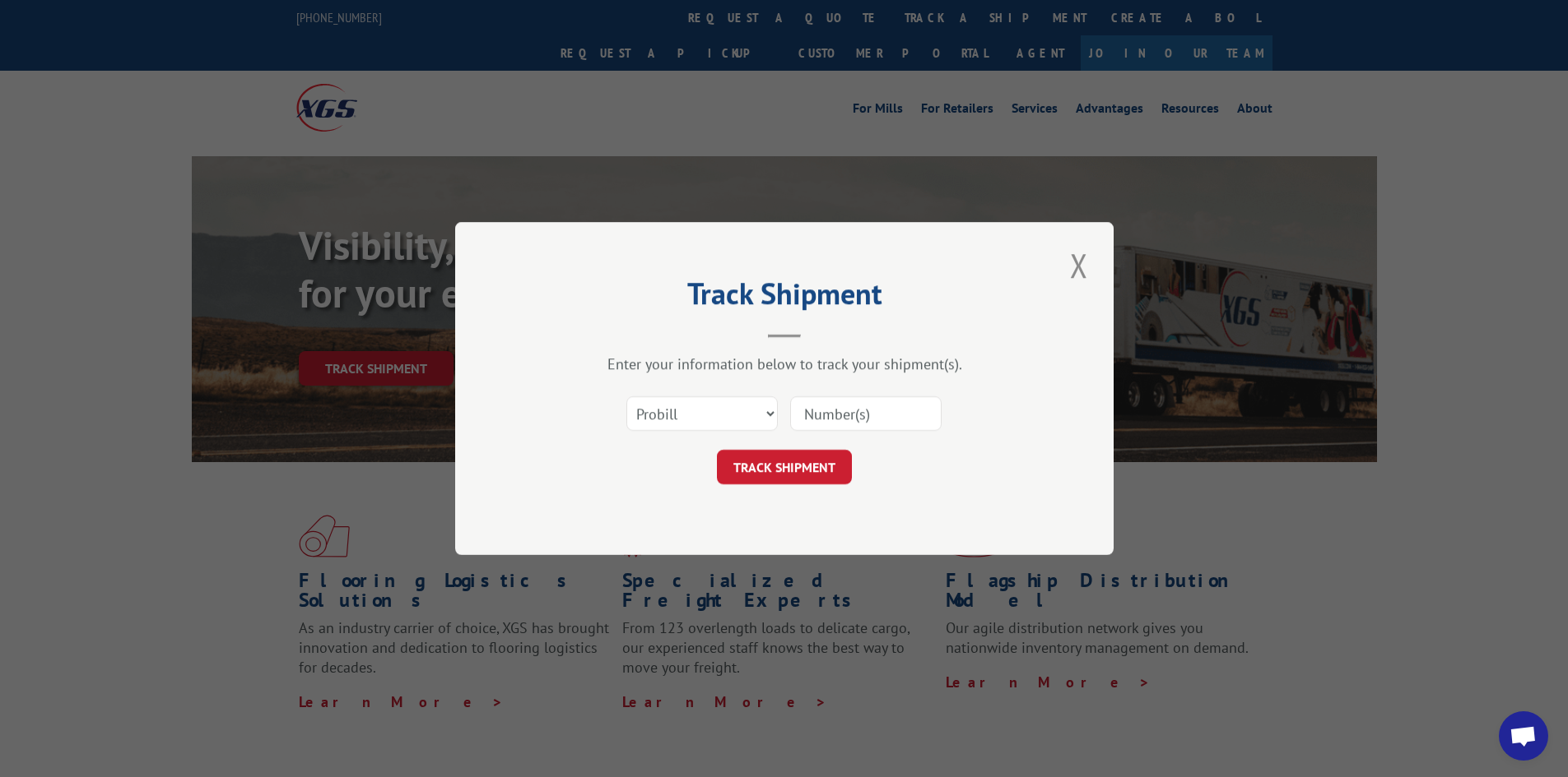
paste input "17307570"
type input "17307570"
click at [795, 458] on button "TRACK SHIPMENT" at bounding box center [784, 467] width 135 height 34
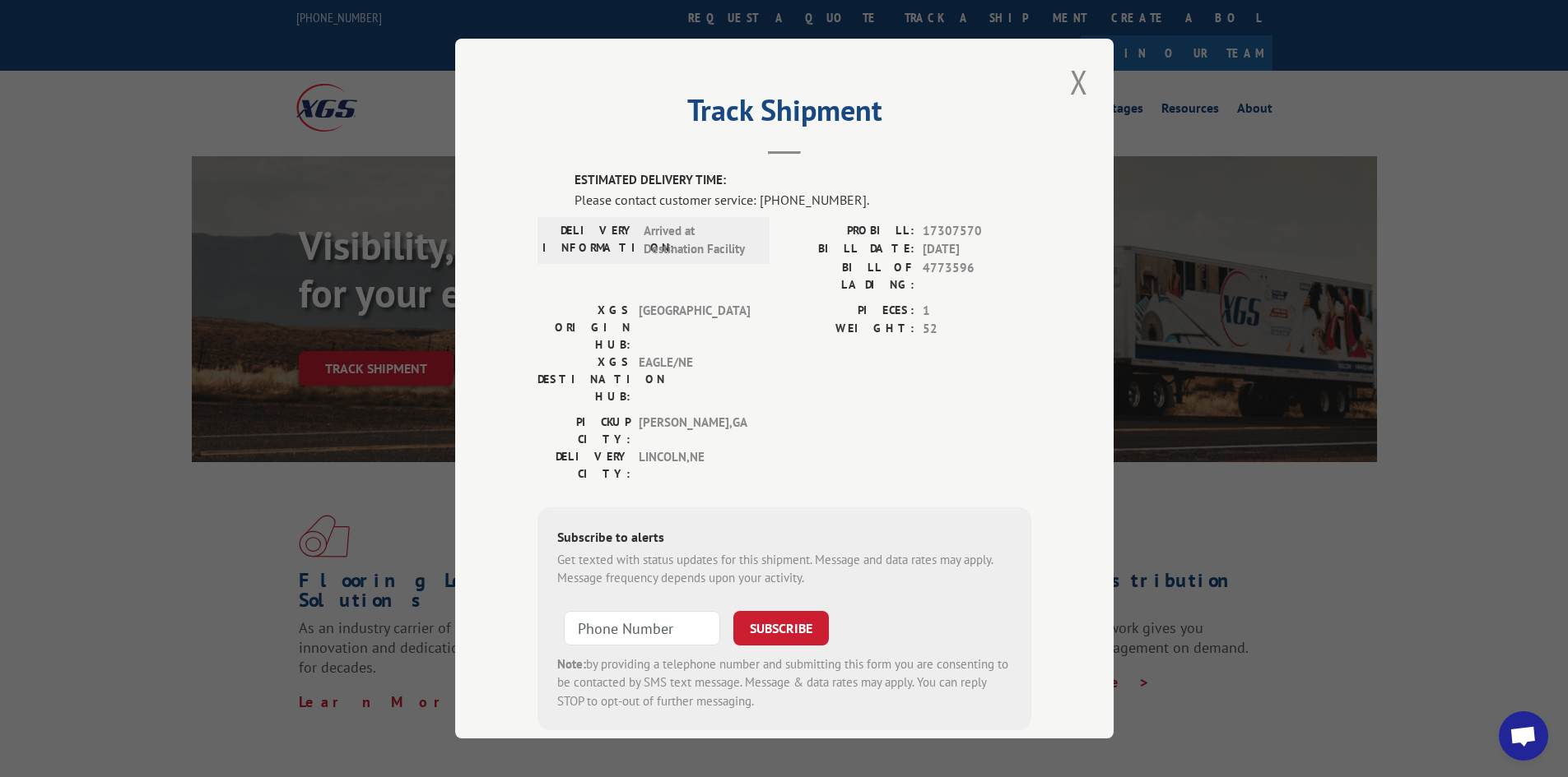
click at [401, 554] on div "Track Shipment ESTIMATED DELIVERY TIME: Please contact customer service: [PHONE…" at bounding box center [784, 388] width 1568 height 777
click at [1073, 83] on button "Close modal" at bounding box center [1078, 82] width 28 height 46
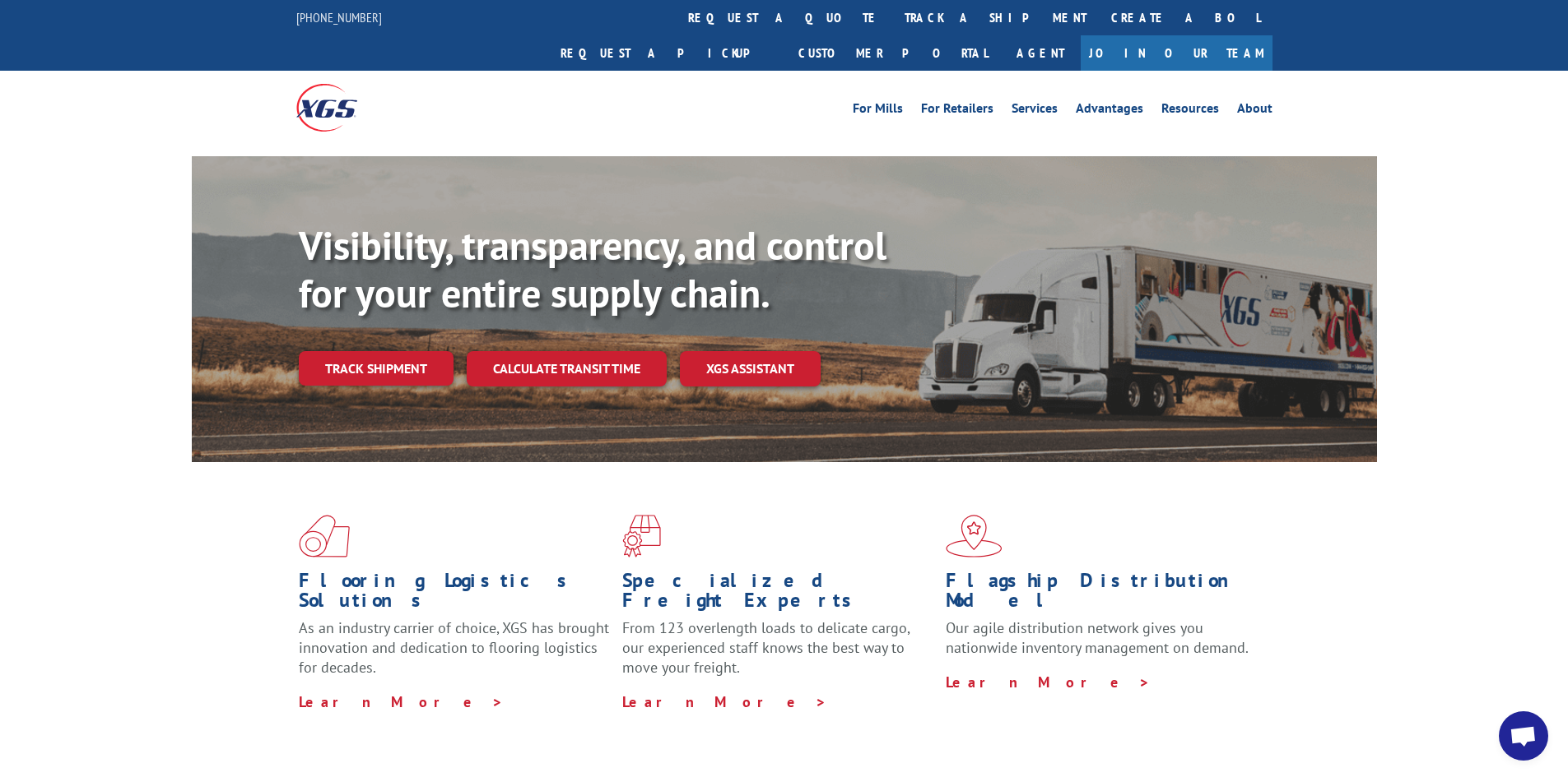
drag, startPoint x: 396, startPoint y: 333, endPoint x: 420, endPoint y: 337, distance: 24.3
click at [397, 351] on link "Track shipment" at bounding box center [376, 368] width 155 height 34
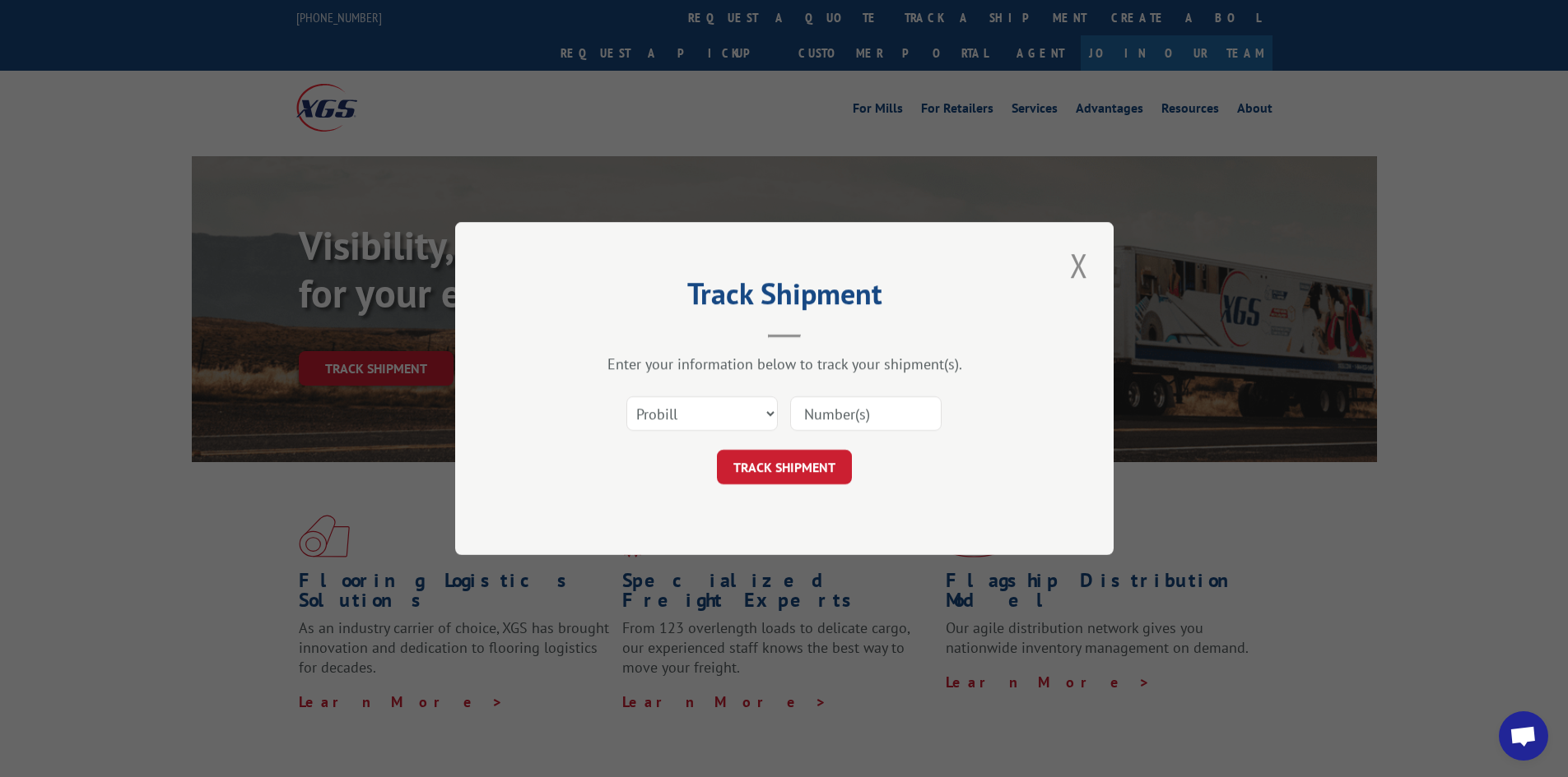
paste input "17418173"
type input "17418173"
click at [831, 467] on button "TRACK SHIPMENT" at bounding box center [784, 467] width 135 height 34
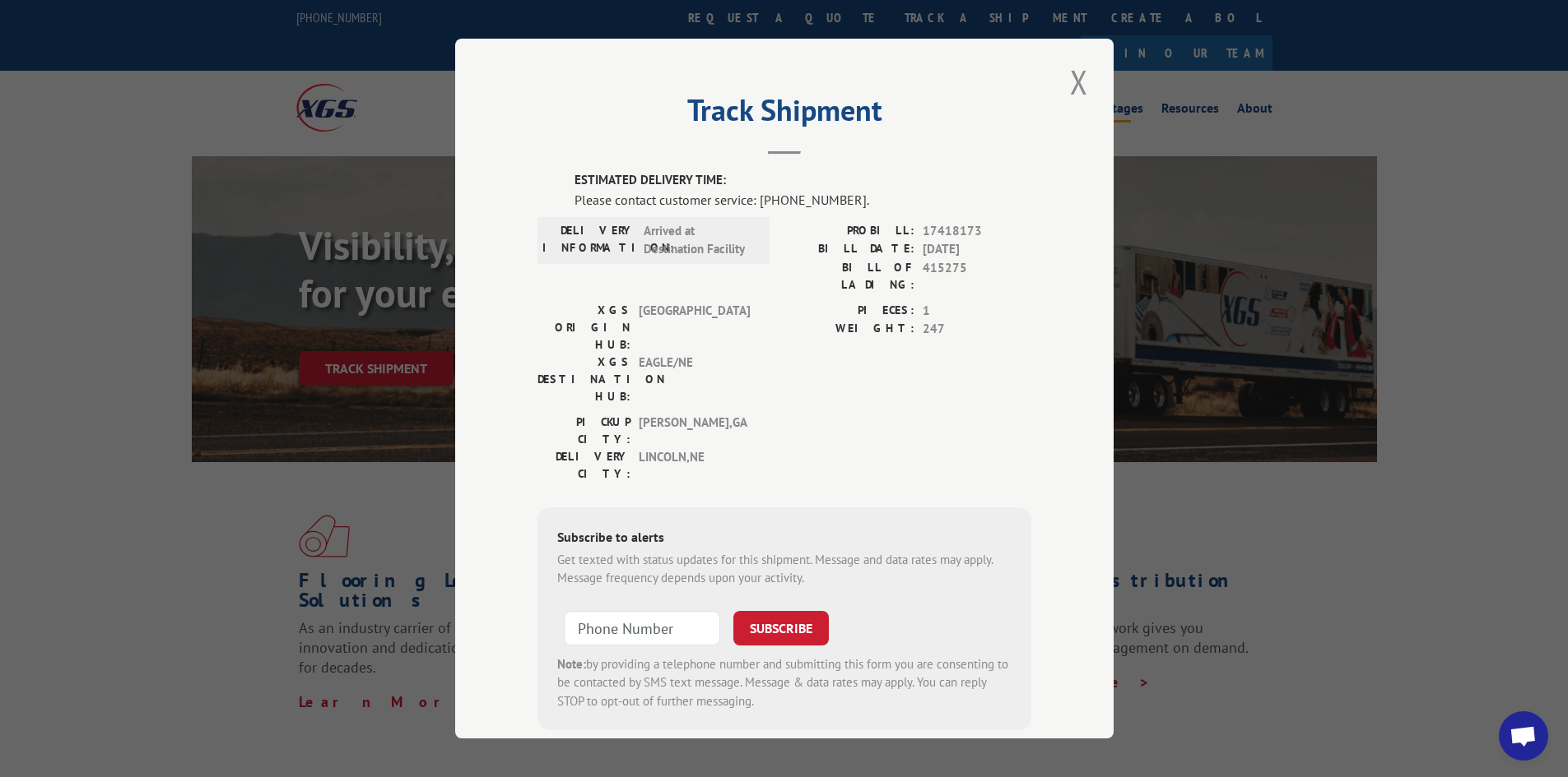
click at [1073, 74] on button "Close modal" at bounding box center [1078, 82] width 28 height 46
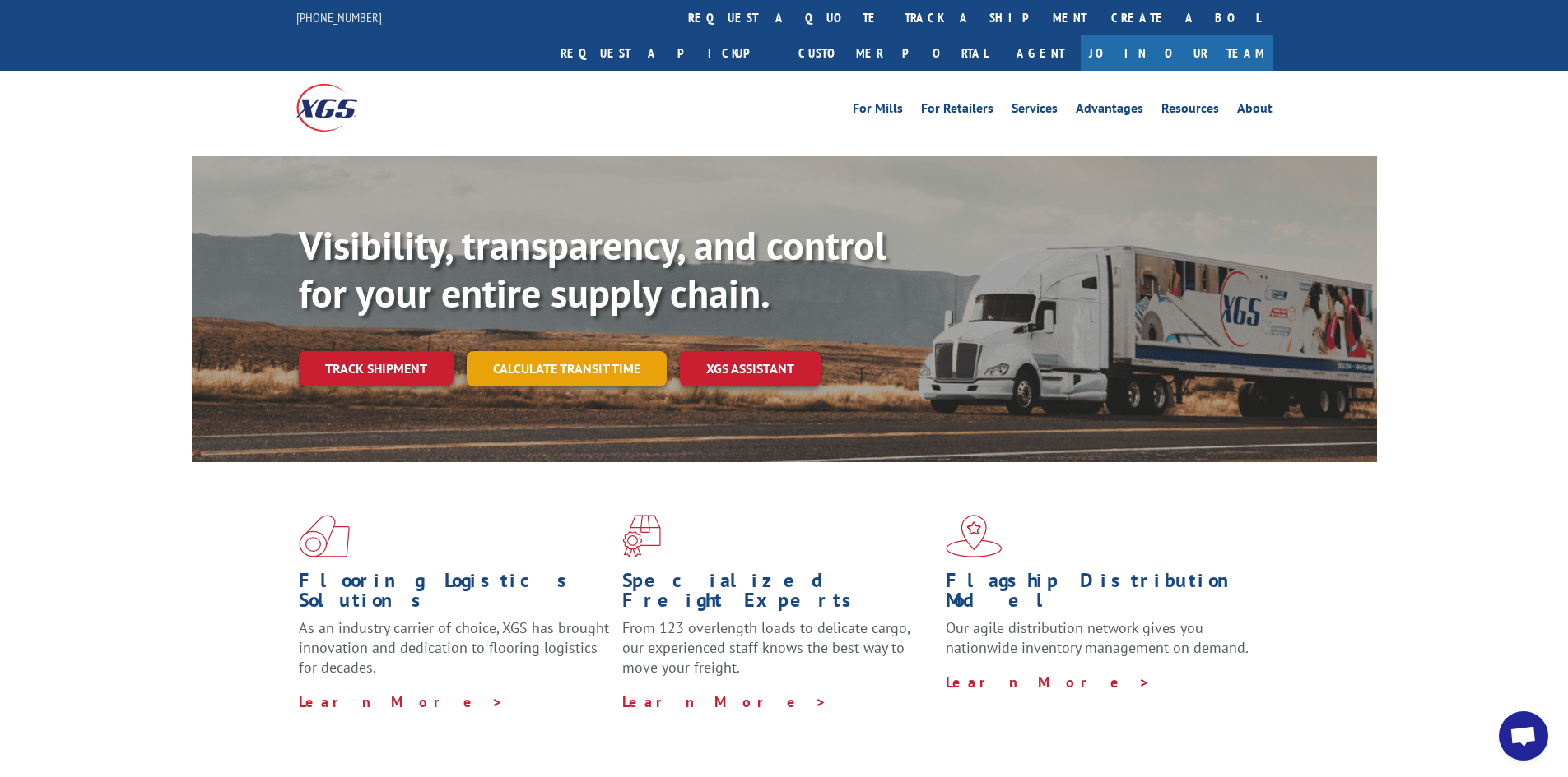
click at [540, 351] on link "Calculate transit time" at bounding box center [567, 368] width 200 height 35
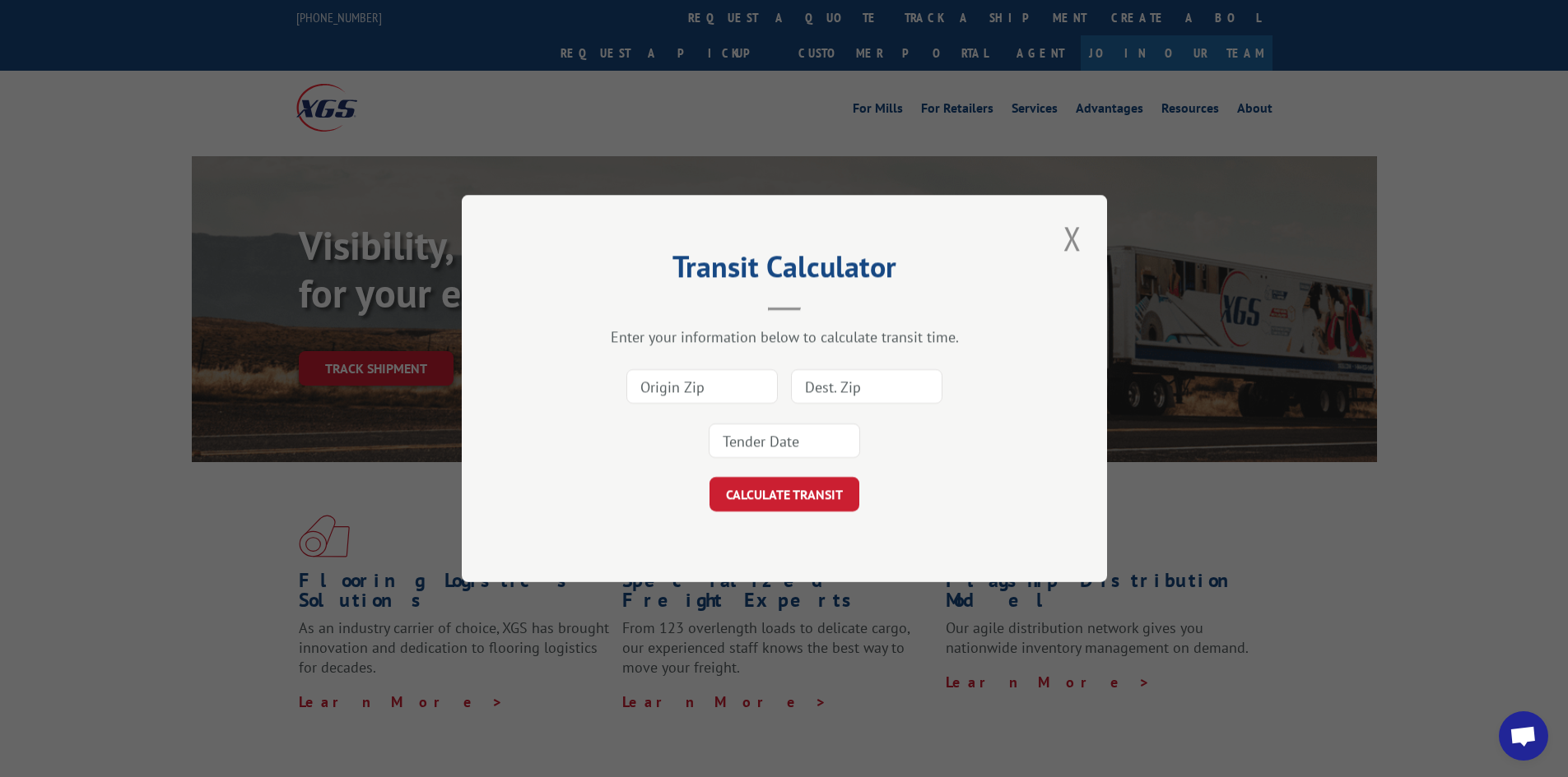
click at [1062, 235] on button "Close modal" at bounding box center [1072, 238] width 28 height 46
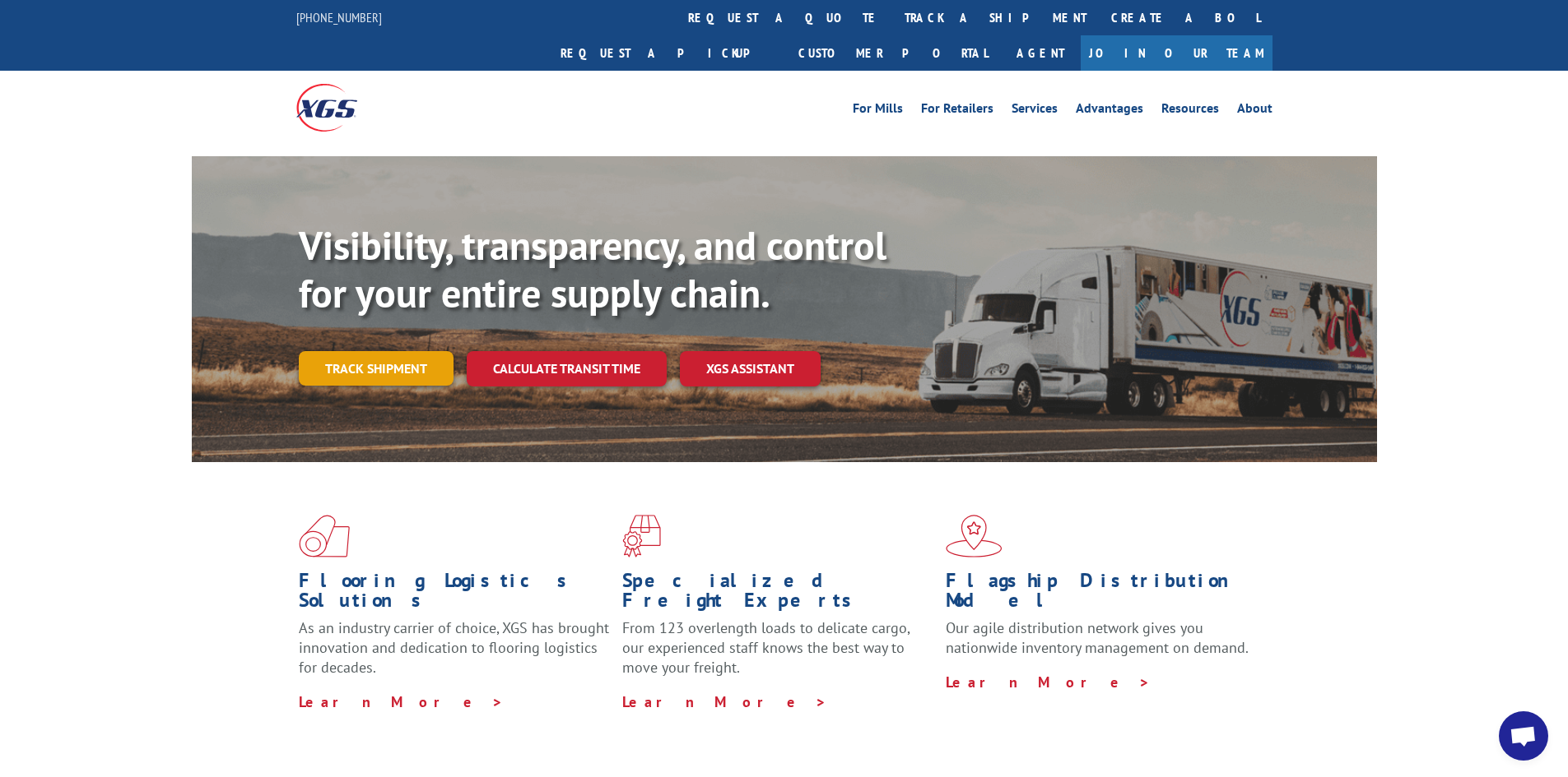
click at [324, 351] on link "Track shipment" at bounding box center [376, 368] width 155 height 34
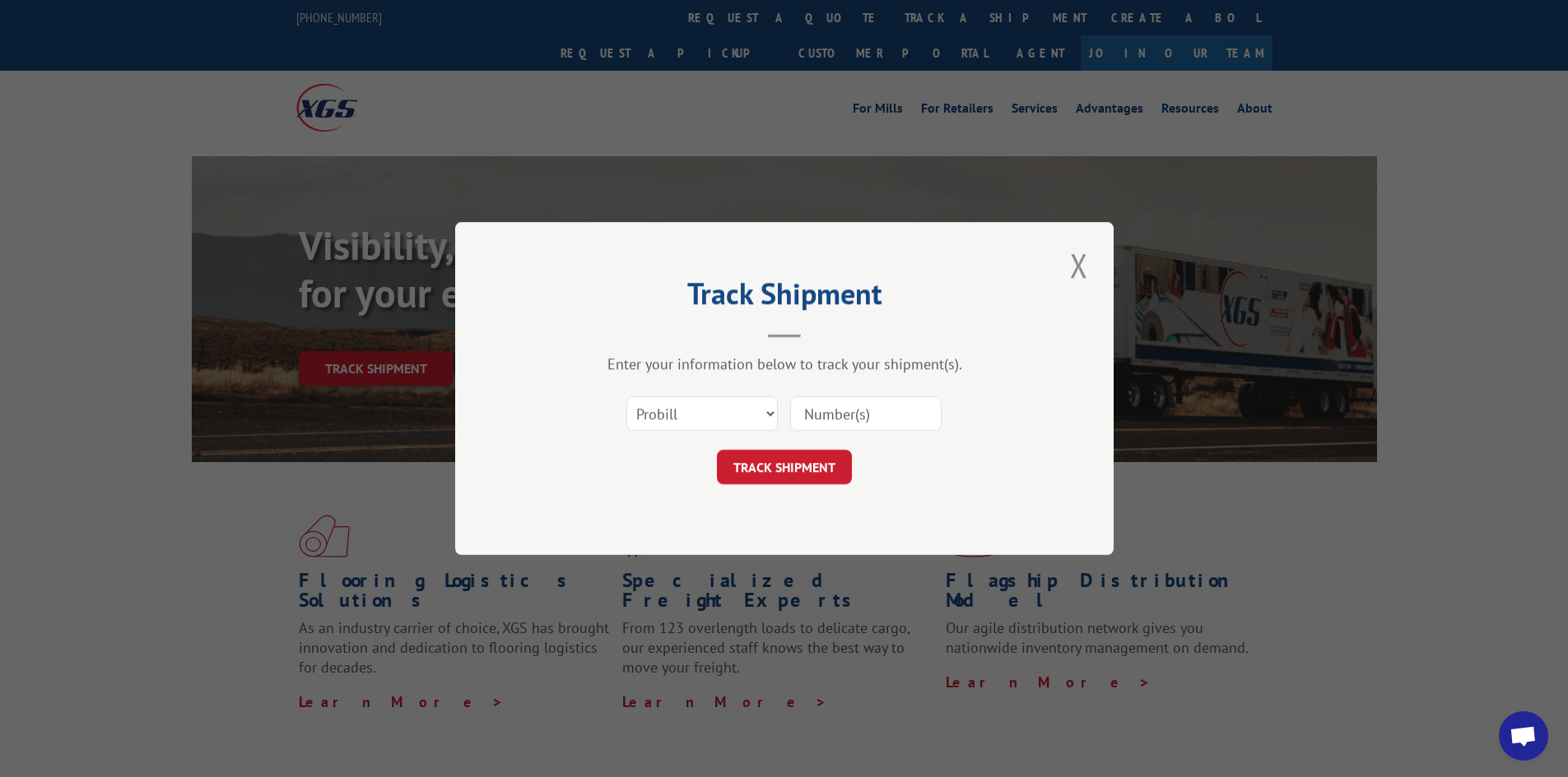
paste input "17152789"
type input "17152789"
click at [790, 468] on button "TRACK SHIPMENT" at bounding box center [784, 467] width 135 height 34
